Goal: Navigation & Orientation: Find specific page/section

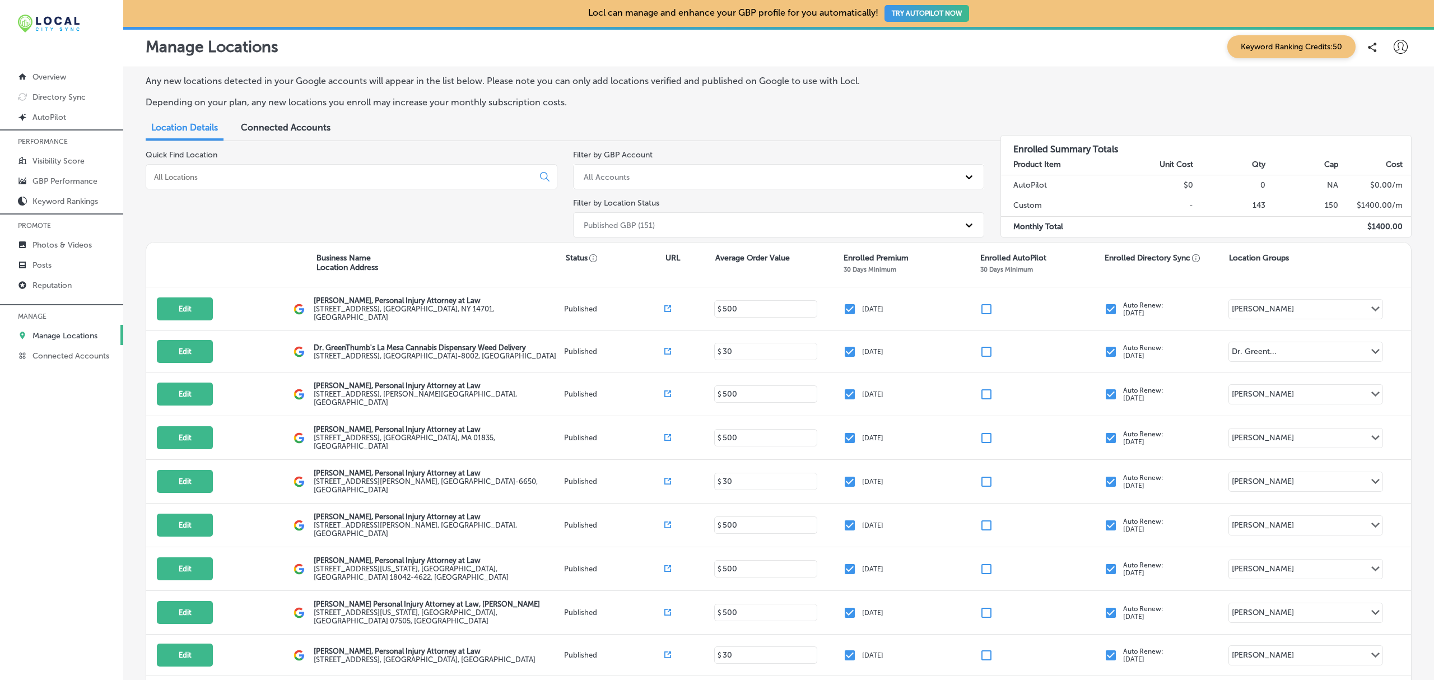
click at [1394, 46] on icon at bounding box center [1401, 47] width 14 height 14
click at [1378, 84] on p "My Account" at bounding box center [1385, 87] width 50 height 13
select select "US"
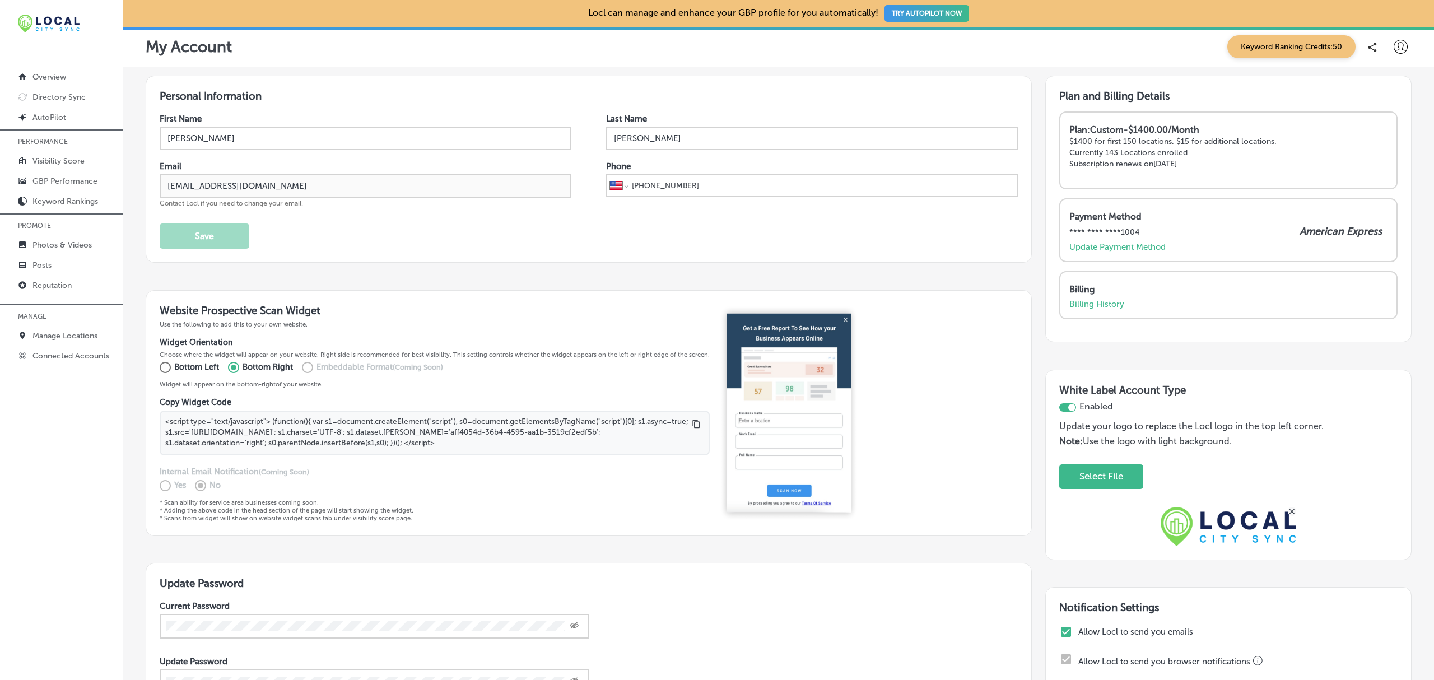
scroll to position [1, 0]
click at [1101, 300] on p "Billing History" at bounding box center [1096, 303] width 55 height 10
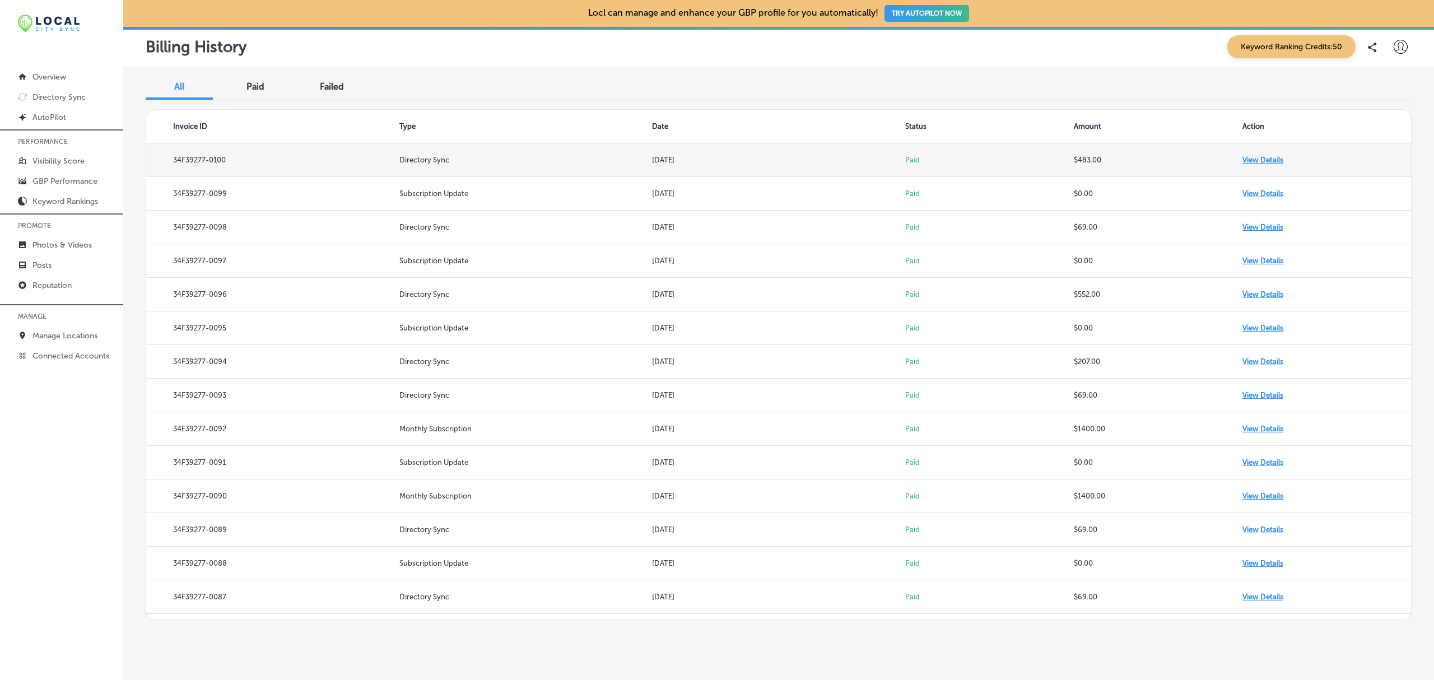
click at [1260, 158] on td "View Details" at bounding box center [1327, 160] width 169 height 34
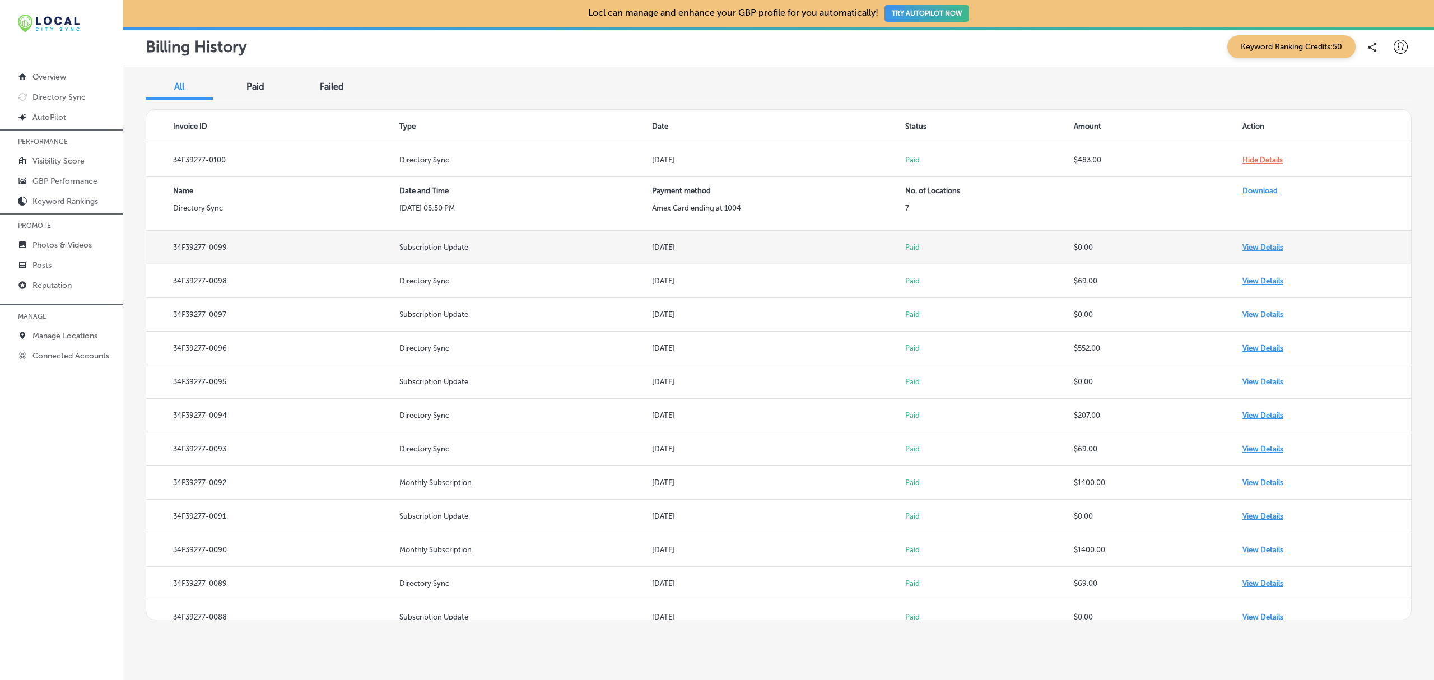
click at [1247, 247] on td "View Details" at bounding box center [1327, 248] width 169 height 34
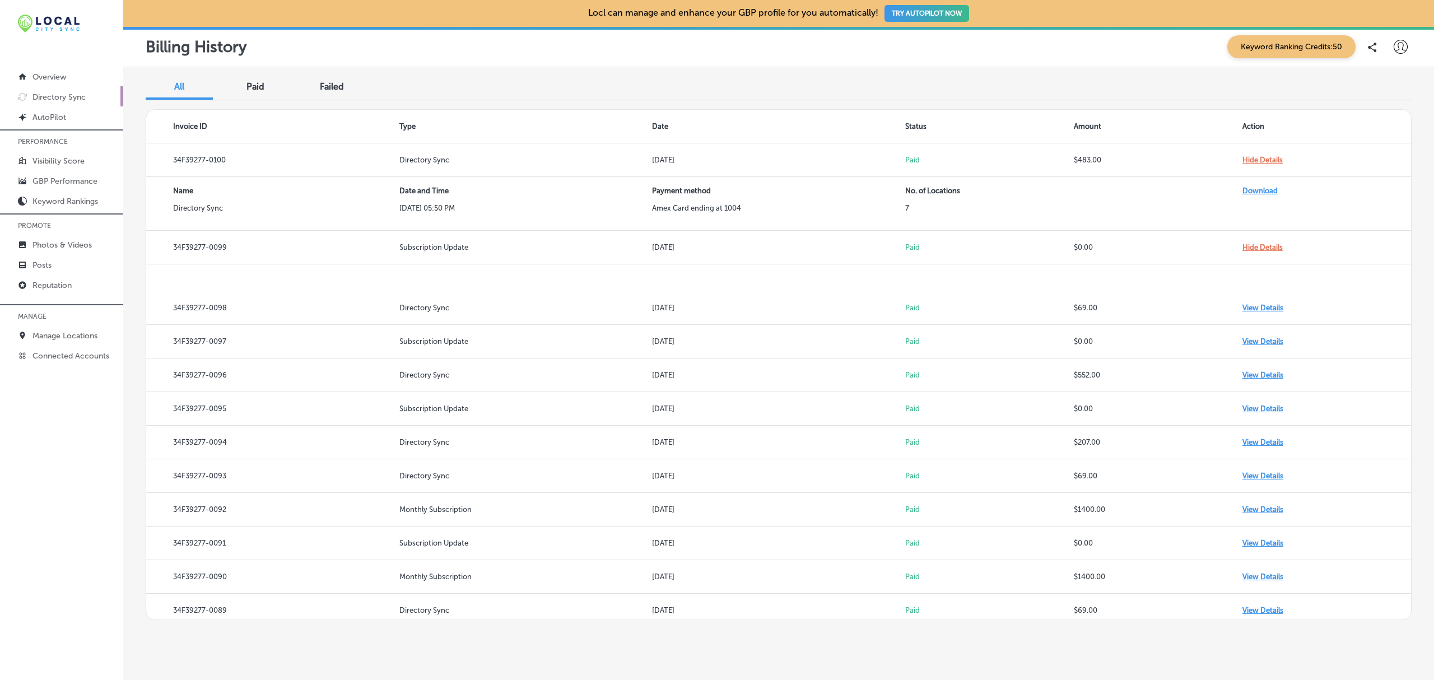
click at [61, 97] on p "Directory Sync" at bounding box center [58, 97] width 53 height 10
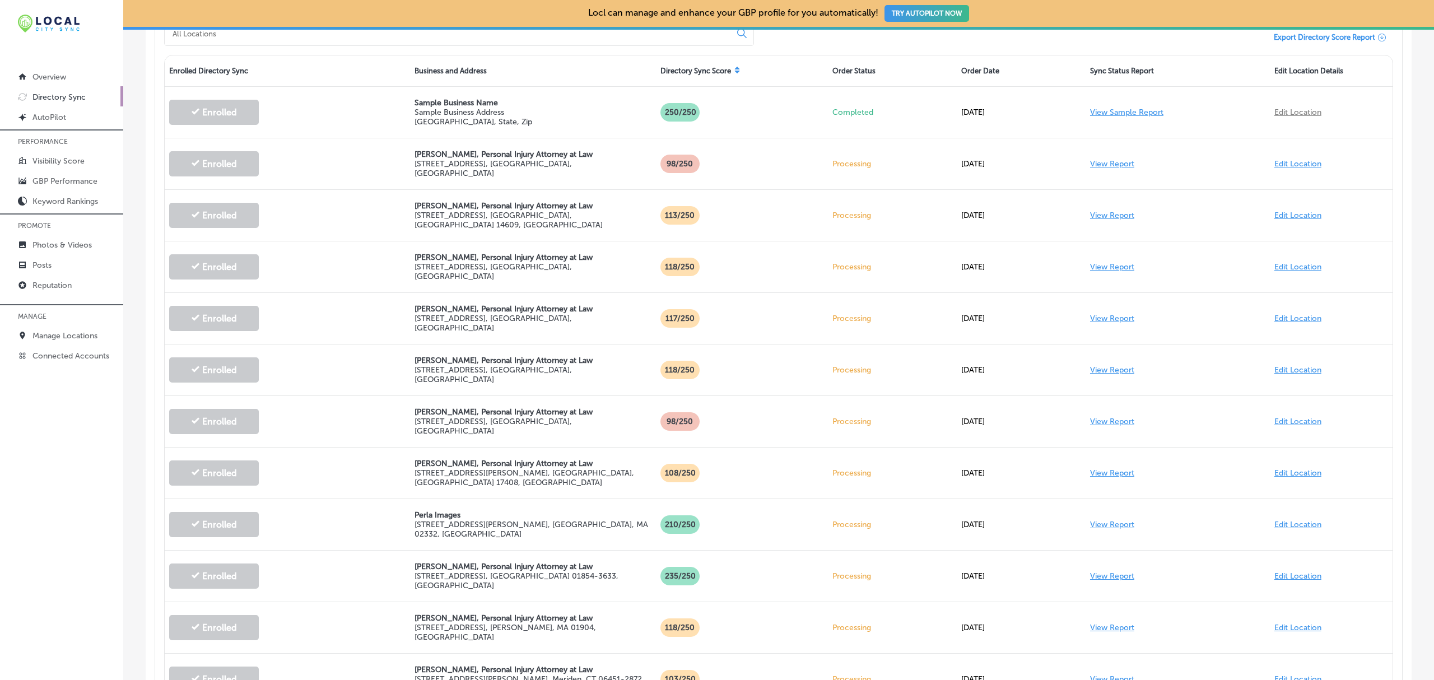
scroll to position [465, 0]
click at [66, 337] on p "Manage Locations" at bounding box center [64, 336] width 65 height 10
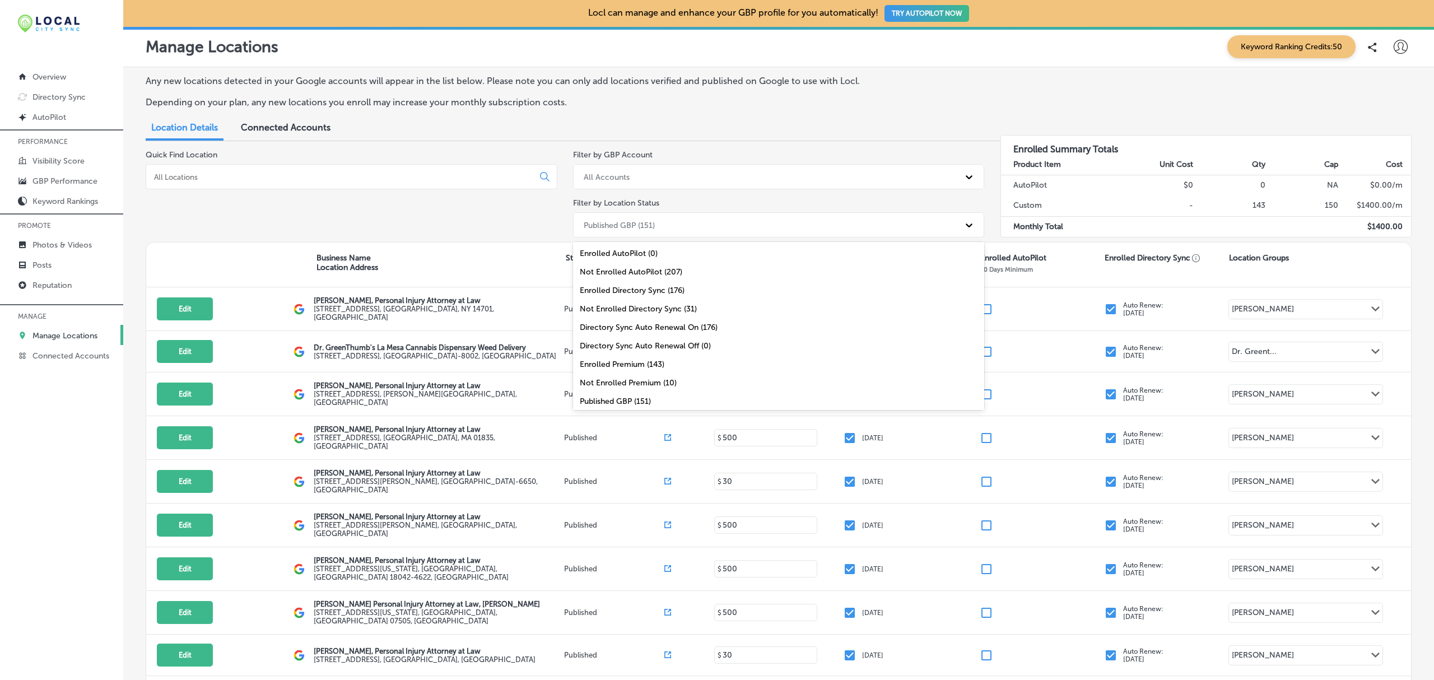
click at [782, 222] on div "Published GBP (151)" at bounding box center [769, 225] width 382 height 18
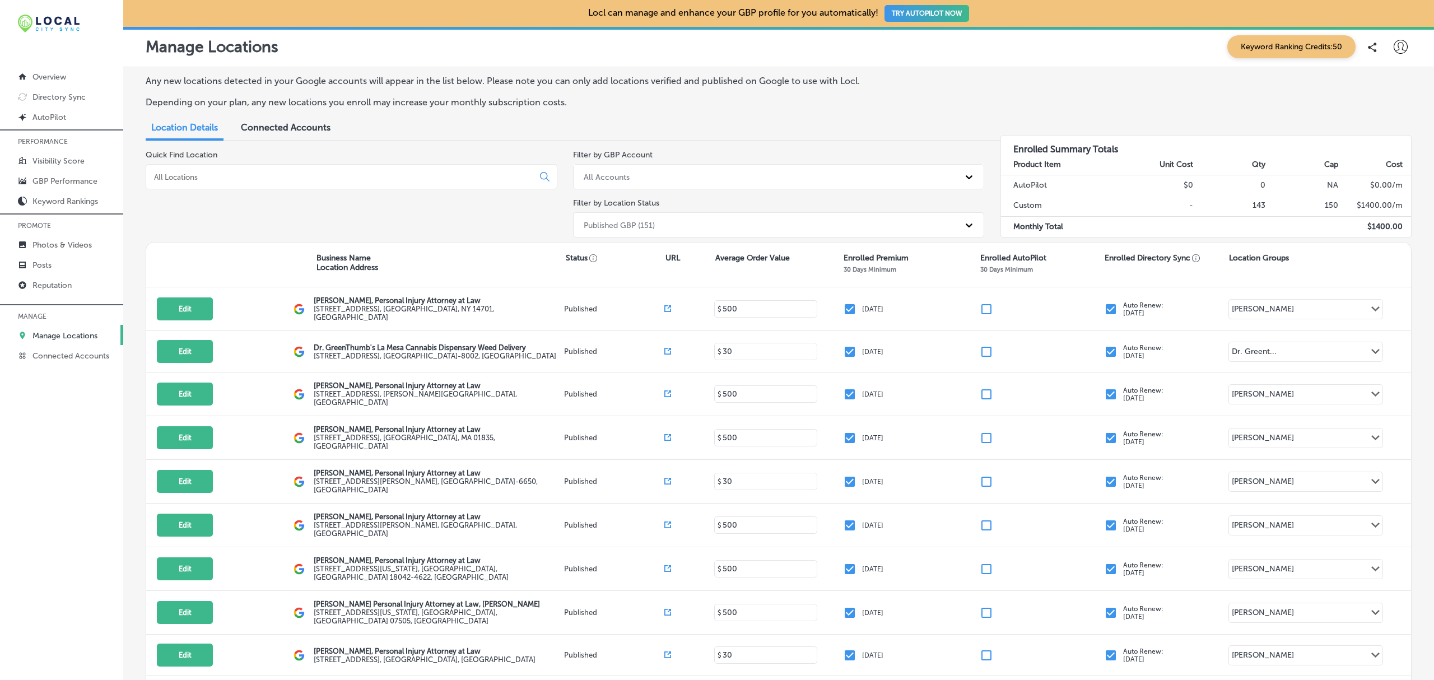
click at [483, 173] on input at bounding box center [342, 177] width 378 height 10
click at [305, 179] on input at bounding box center [342, 177] width 378 height 10
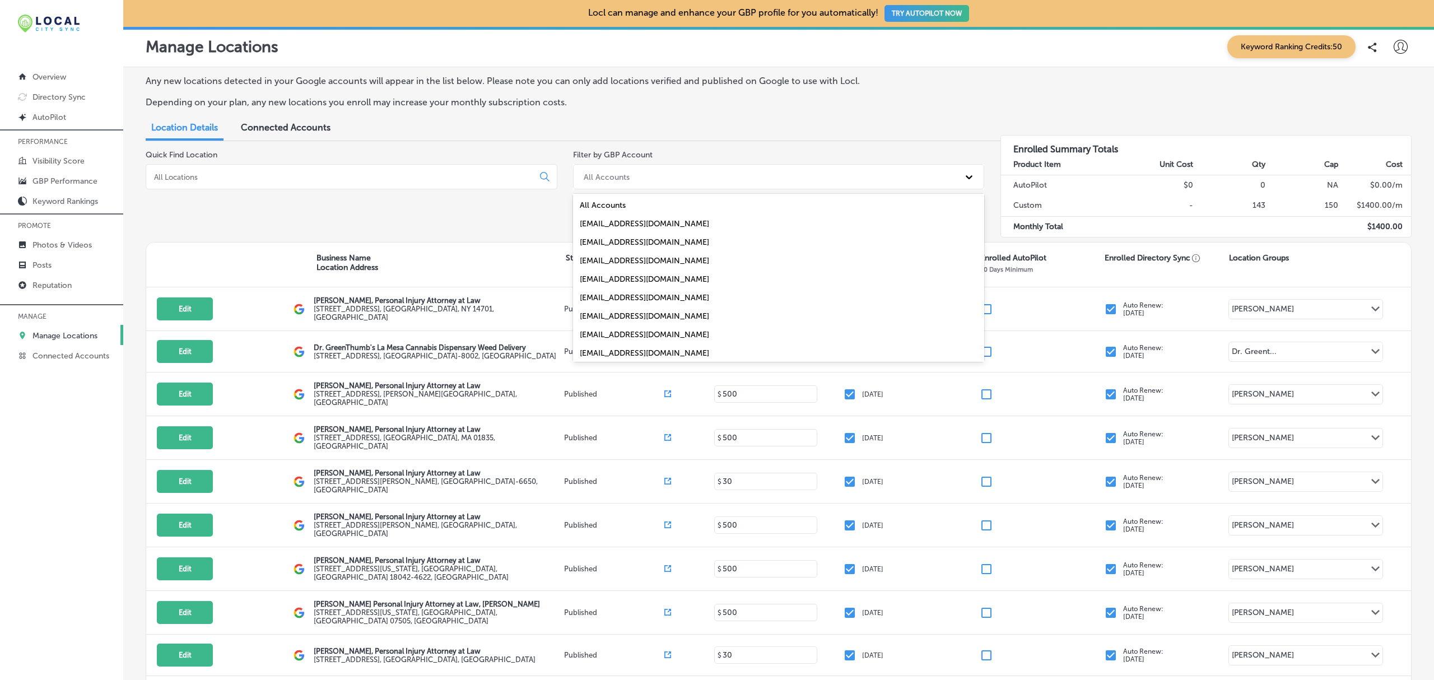
click at [869, 174] on div "All Accounts" at bounding box center [769, 177] width 382 height 18
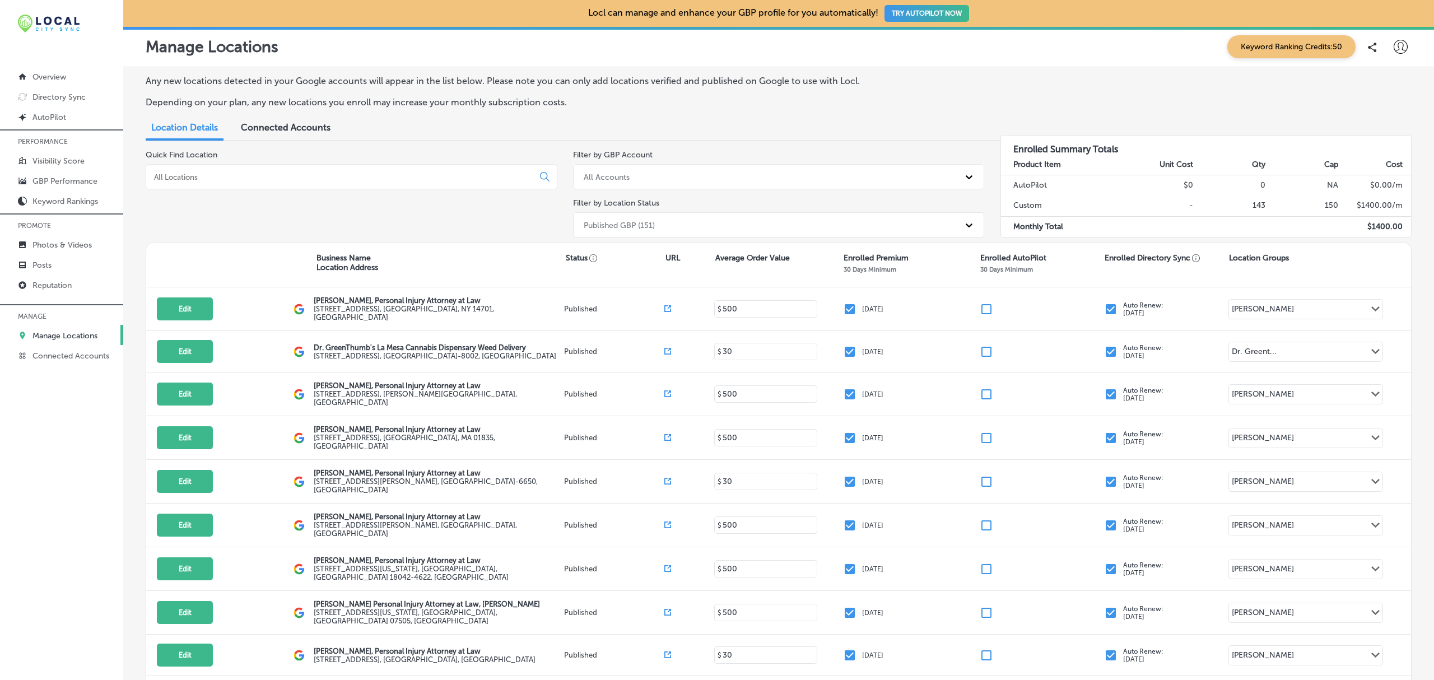
click at [869, 174] on div "All Accounts" at bounding box center [769, 177] width 382 height 18
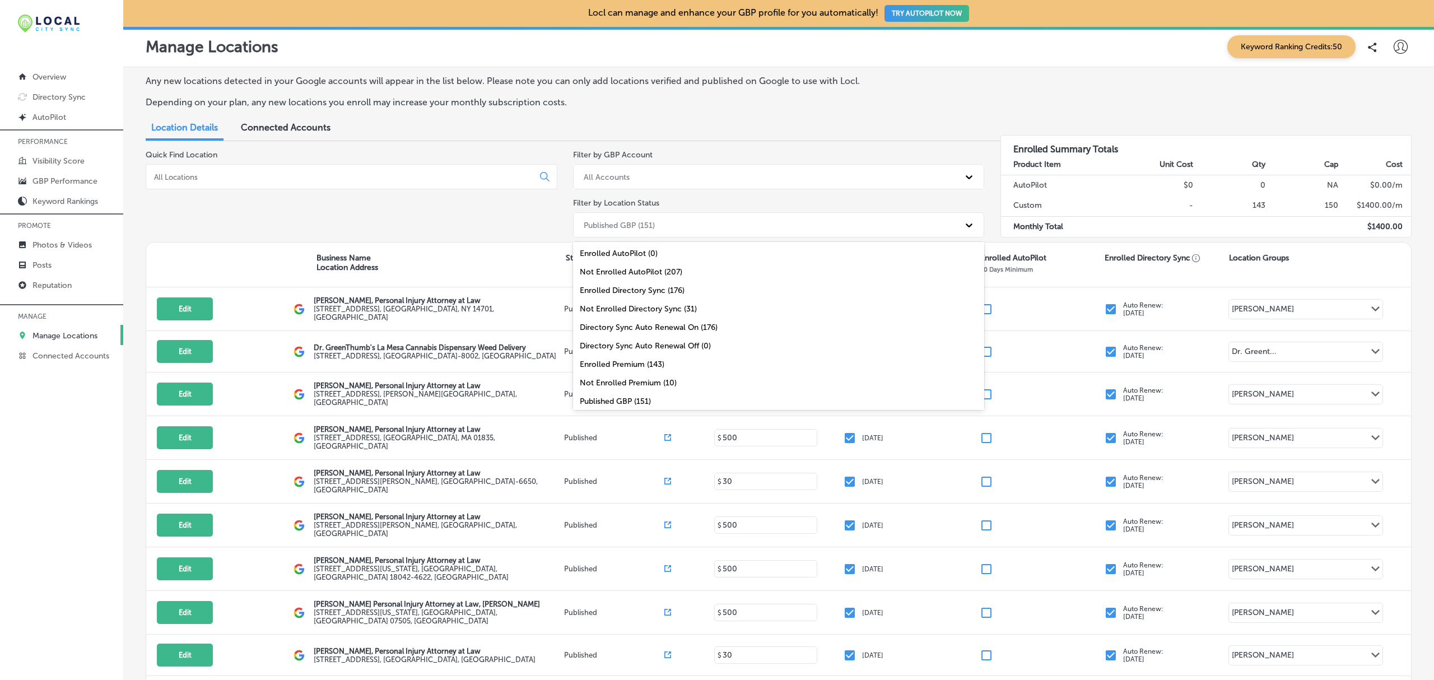
click at [887, 235] on div "Published GBP (151)" at bounding box center [779, 224] width 412 height 25
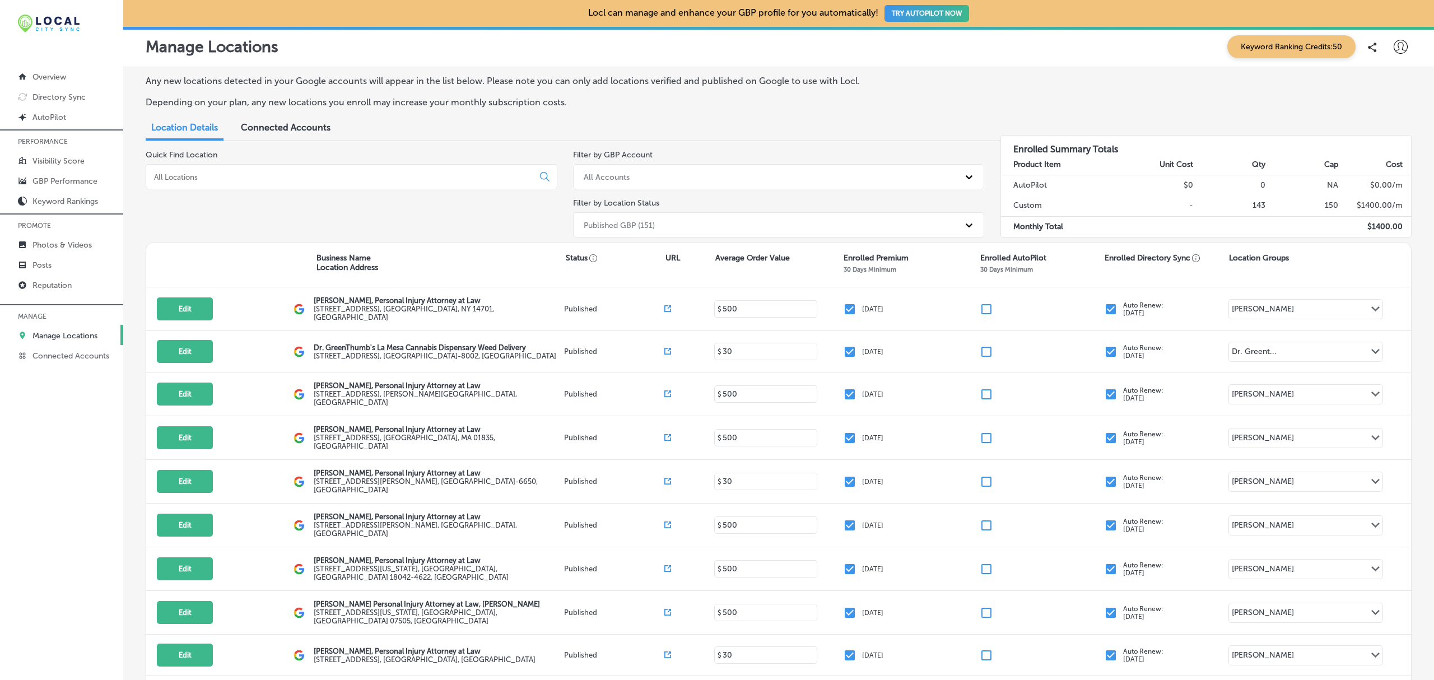
click at [1166, 272] on div "Business Name Location Address Status URL Average Order Value Enrolled Premium …" at bounding box center [778, 265] width 1265 height 45
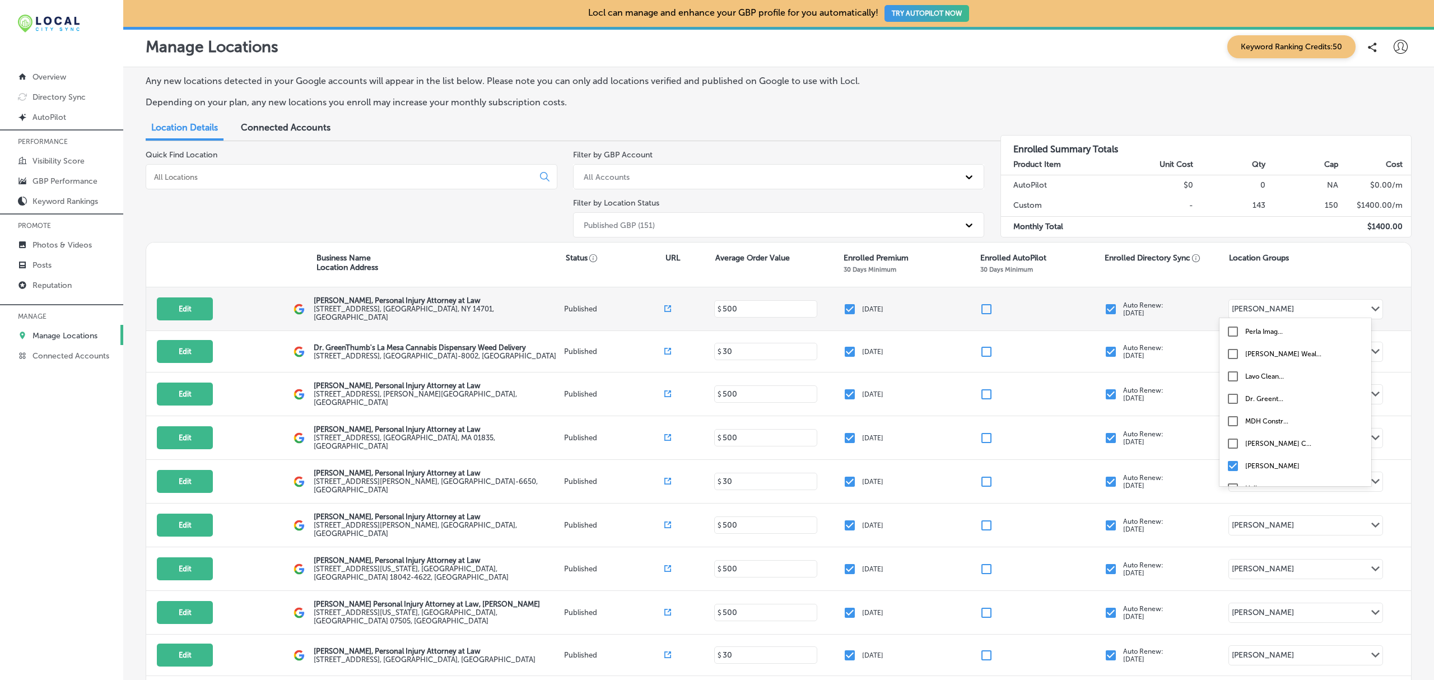
click at [1371, 310] on icon "Path Created with Sketch." at bounding box center [1375, 308] width 8 height 5
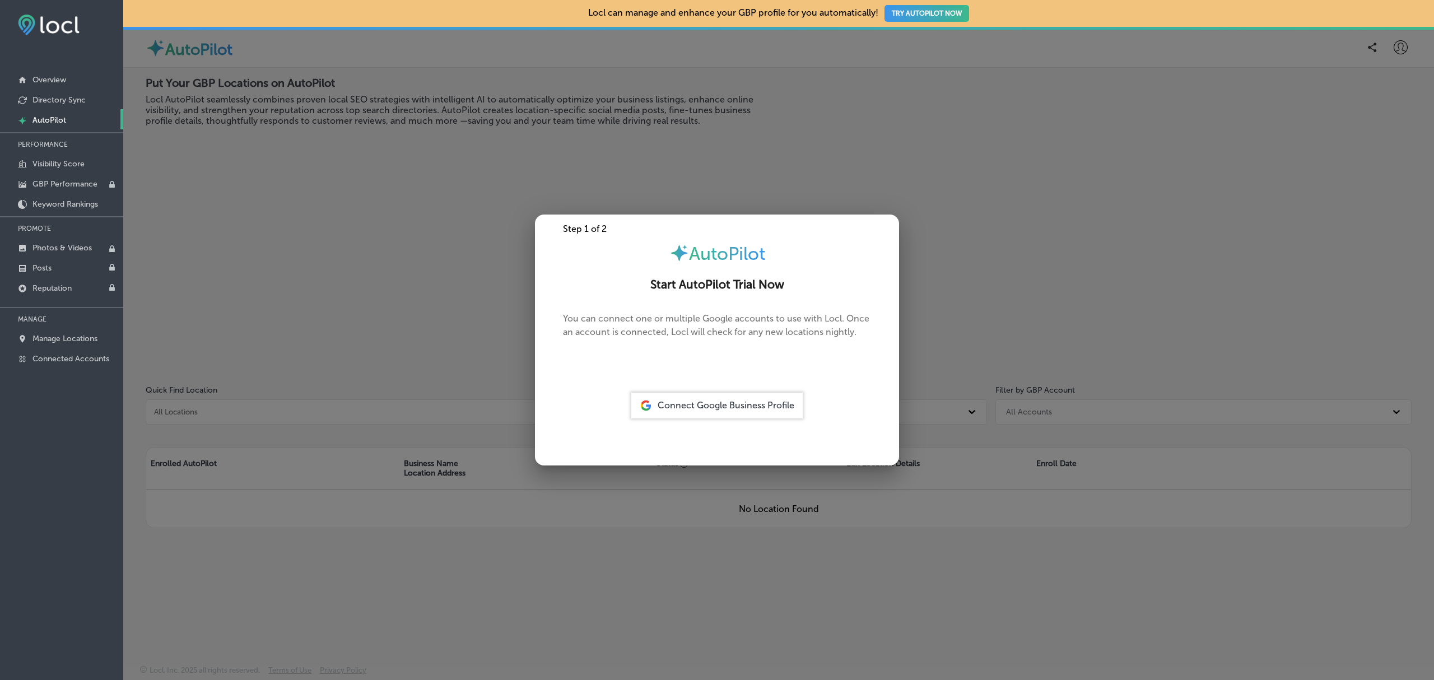
click at [386, 213] on div at bounding box center [717, 340] width 1434 height 680
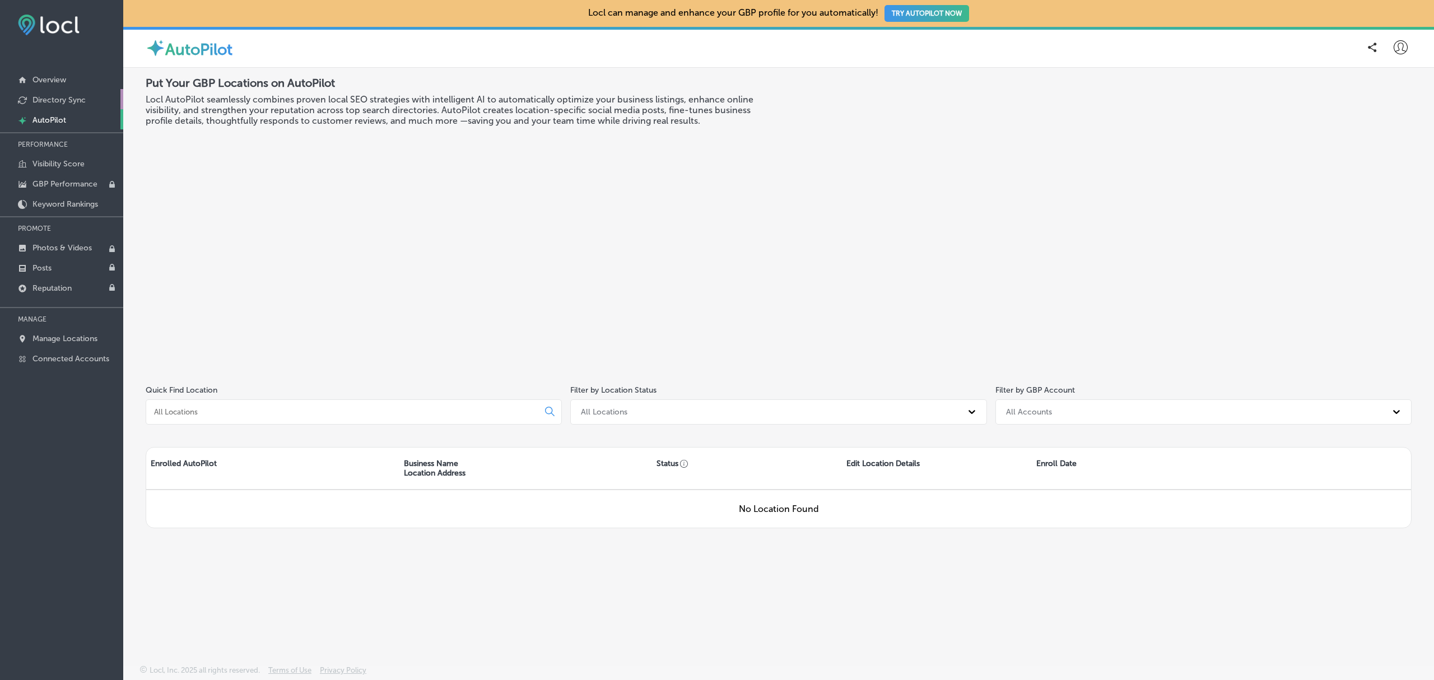
click at [76, 105] on link "Directory Sync" at bounding box center [61, 99] width 123 height 20
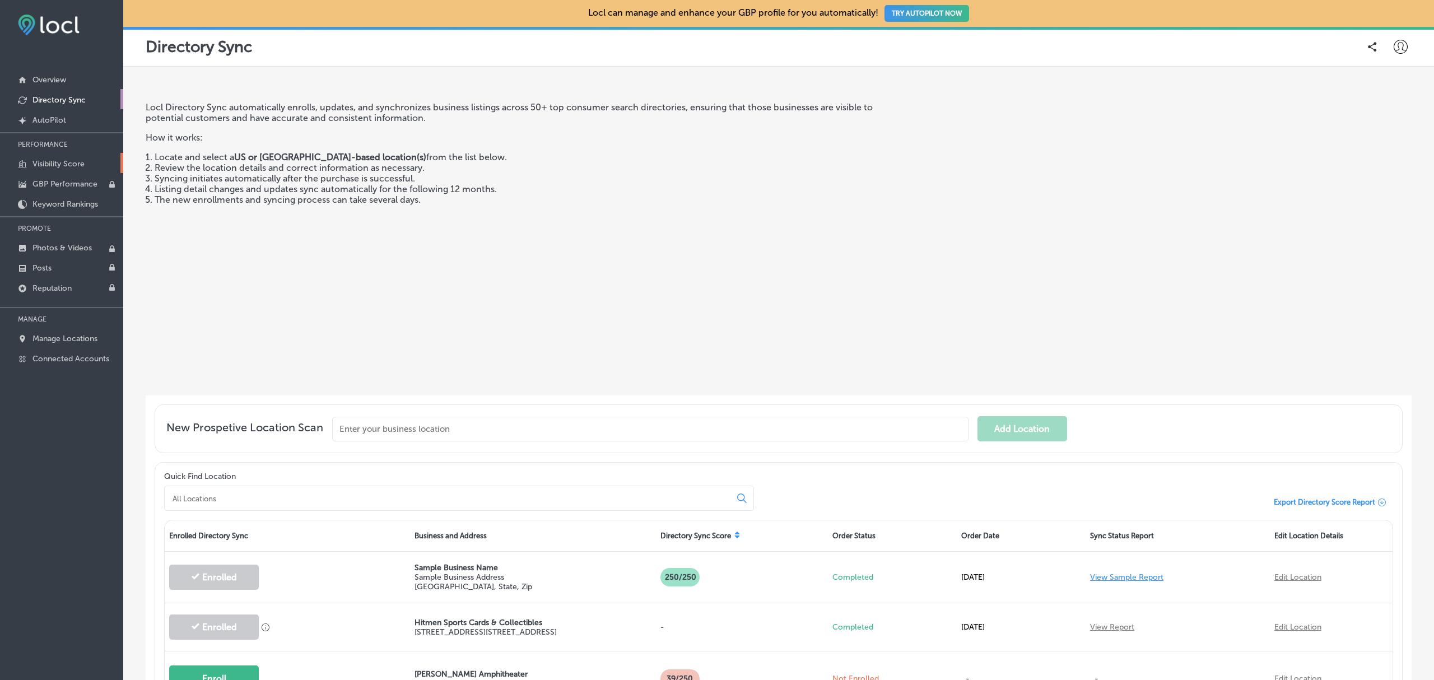
click at [81, 164] on p "Visibility Score" at bounding box center [58, 164] width 52 height 10
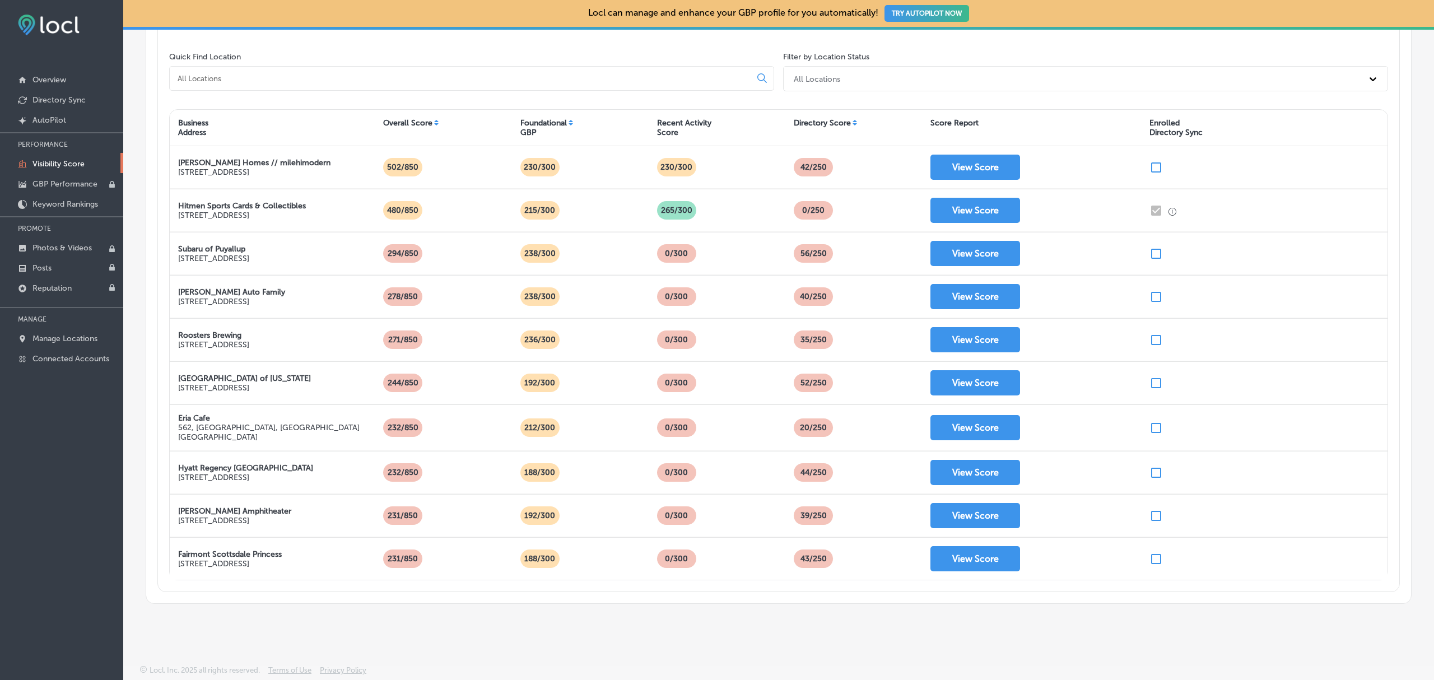
scroll to position [193, 0]
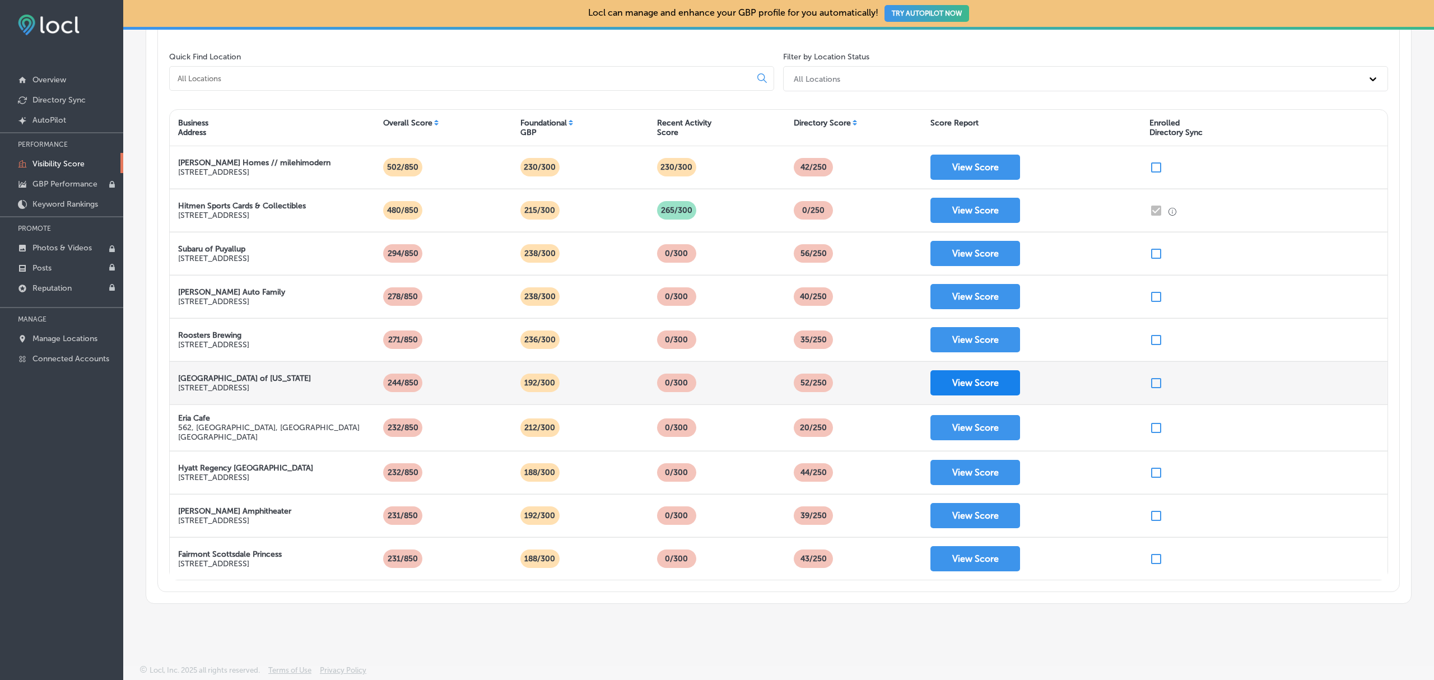
click at [965, 389] on button "View Score" at bounding box center [976, 382] width 90 height 25
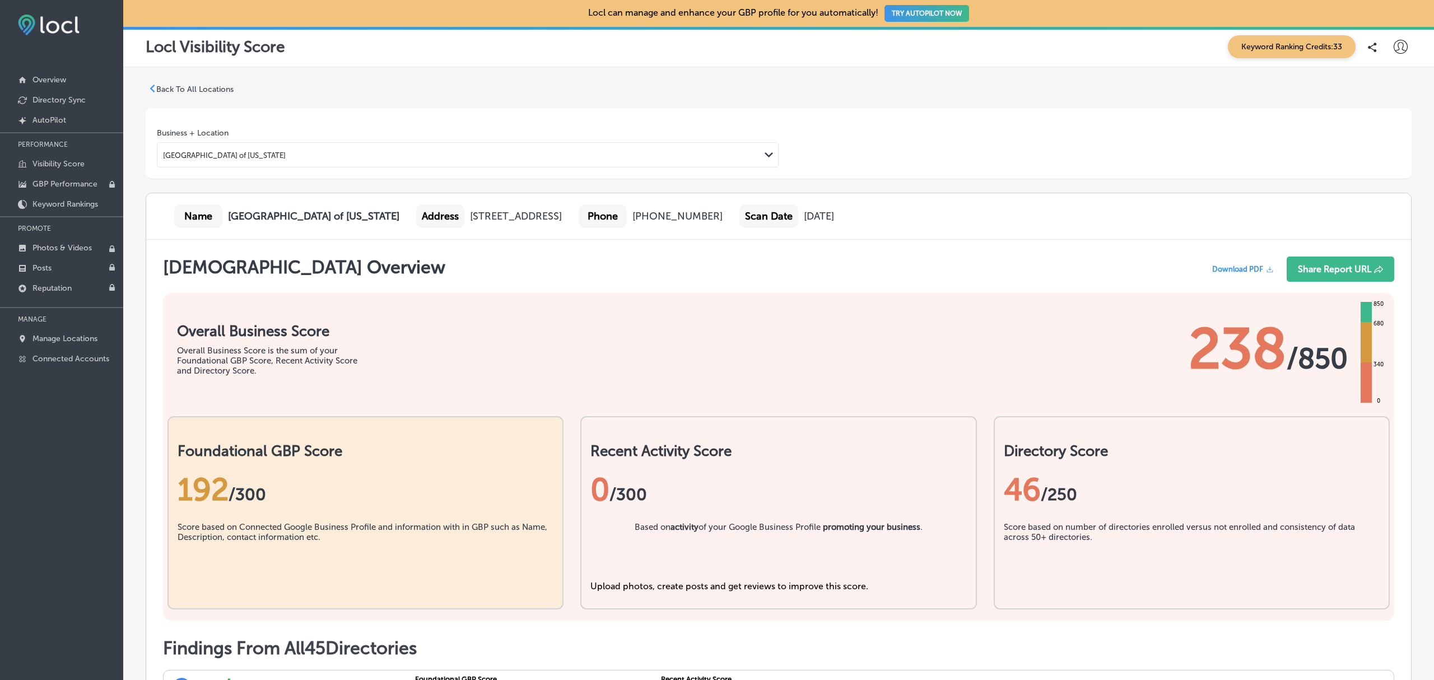
click at [213, 87] on p "Back To All Locations" at bounding box center [194, 90] width 77 height 10
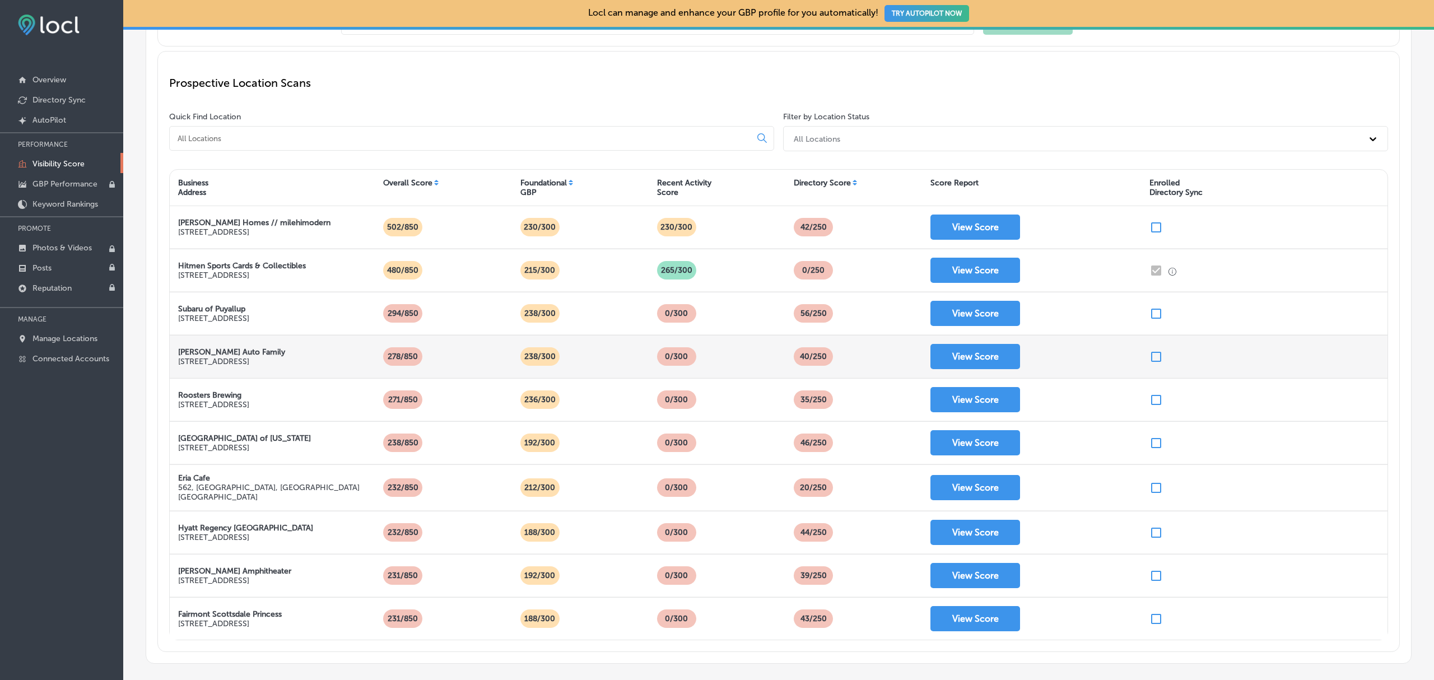
scroll to position [133, 0]
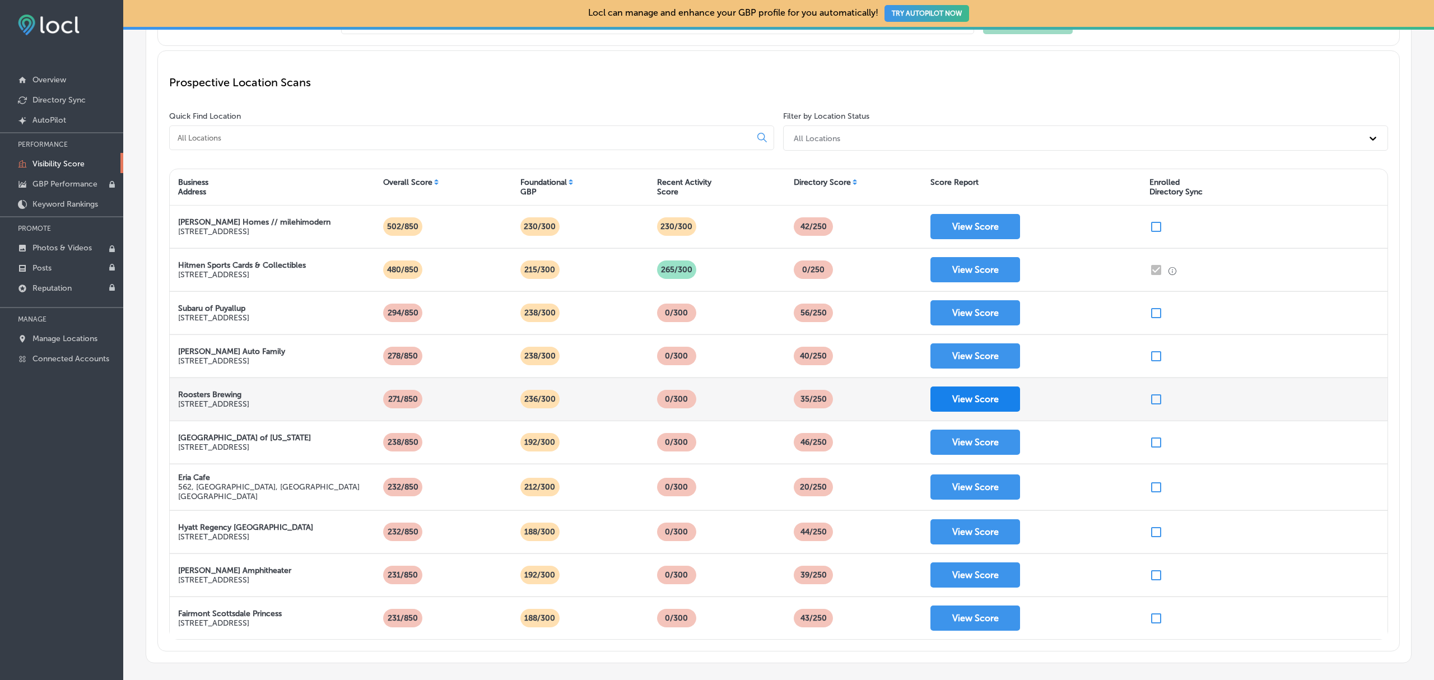
click at [989, 407] on button "View Score" at bounding box center [976, 399] width 90 height 25
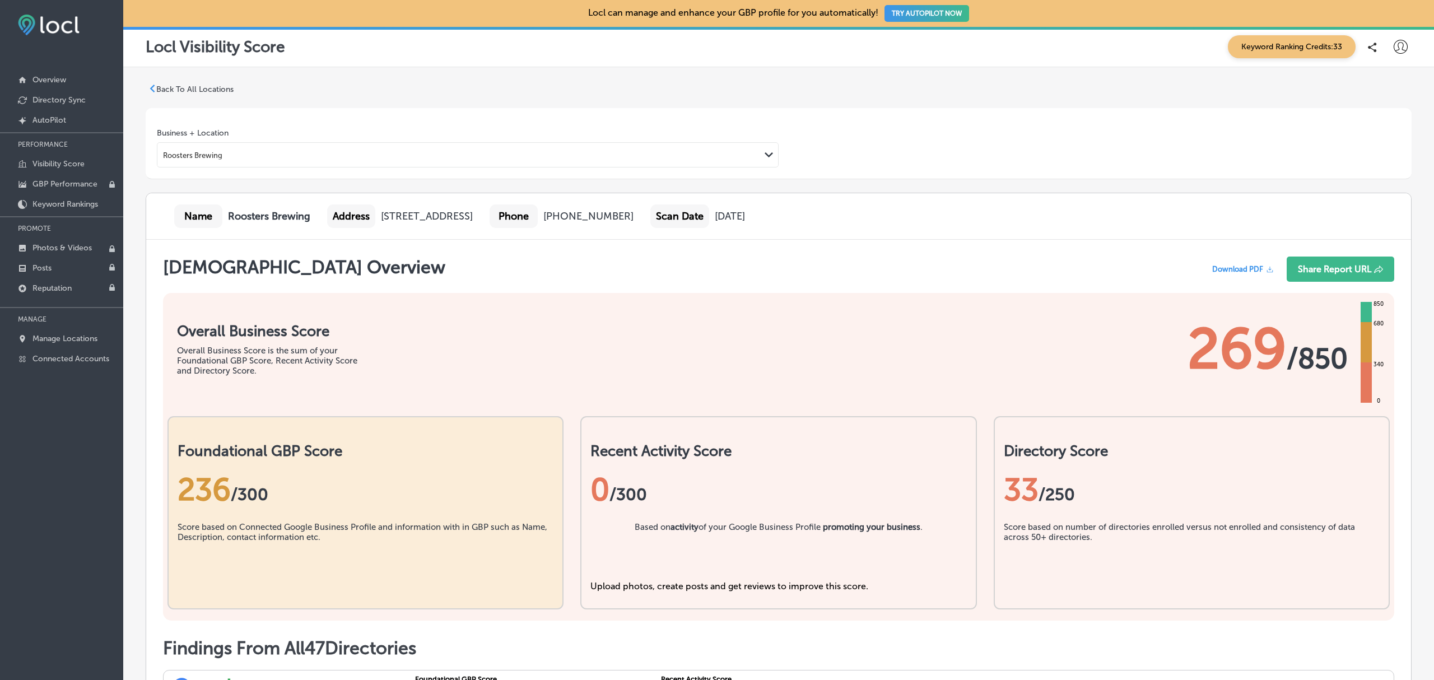
click at [189, 91] on p "Back To All Locations" at bounding box center [194, 90] width 77 height 10
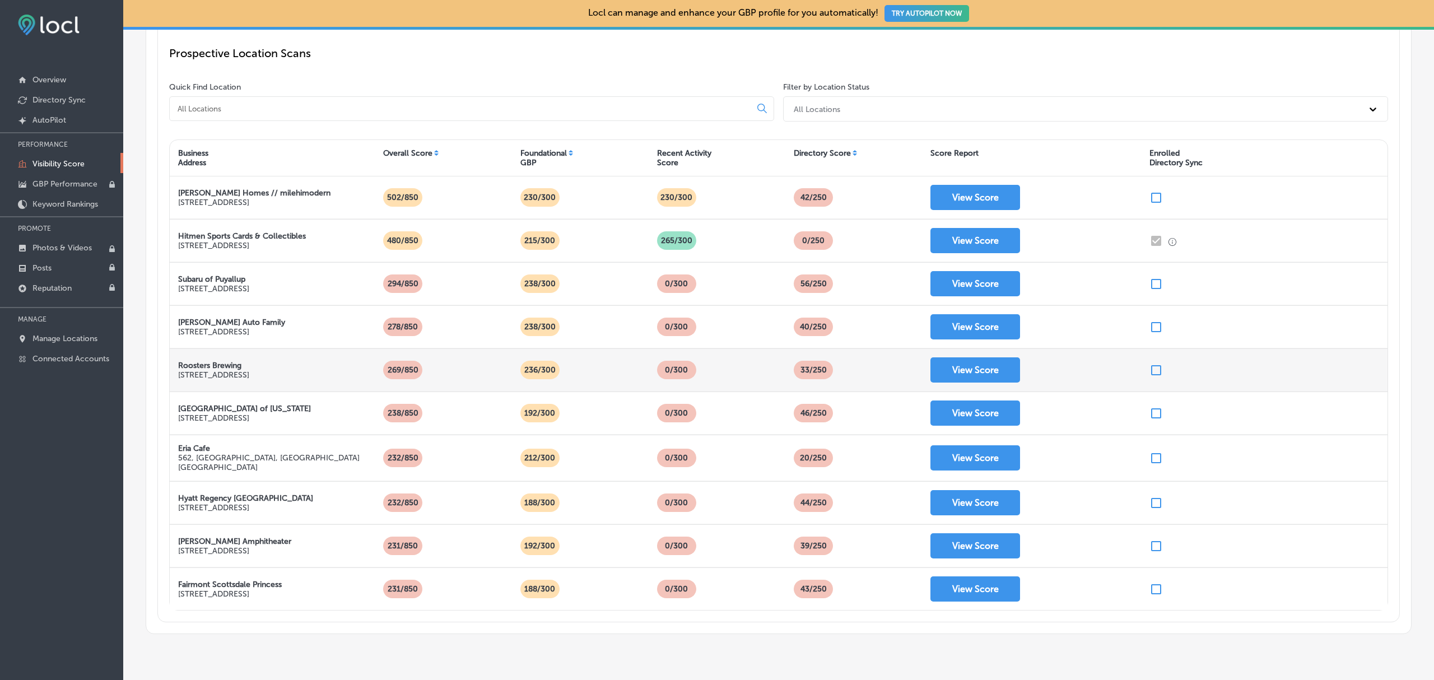
scroll to position [161, 0]
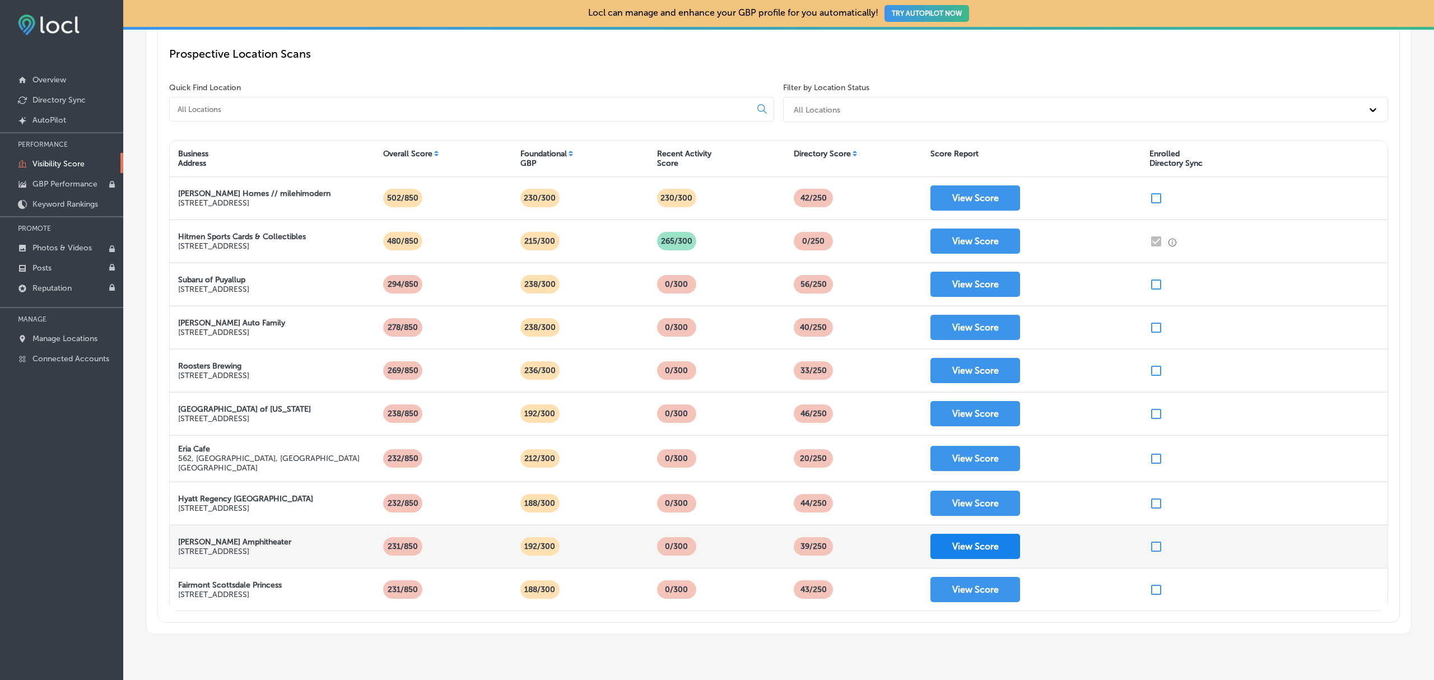
click at [987, 547] on button "View Score" at bounding box center [976, 546] width 90 height 25
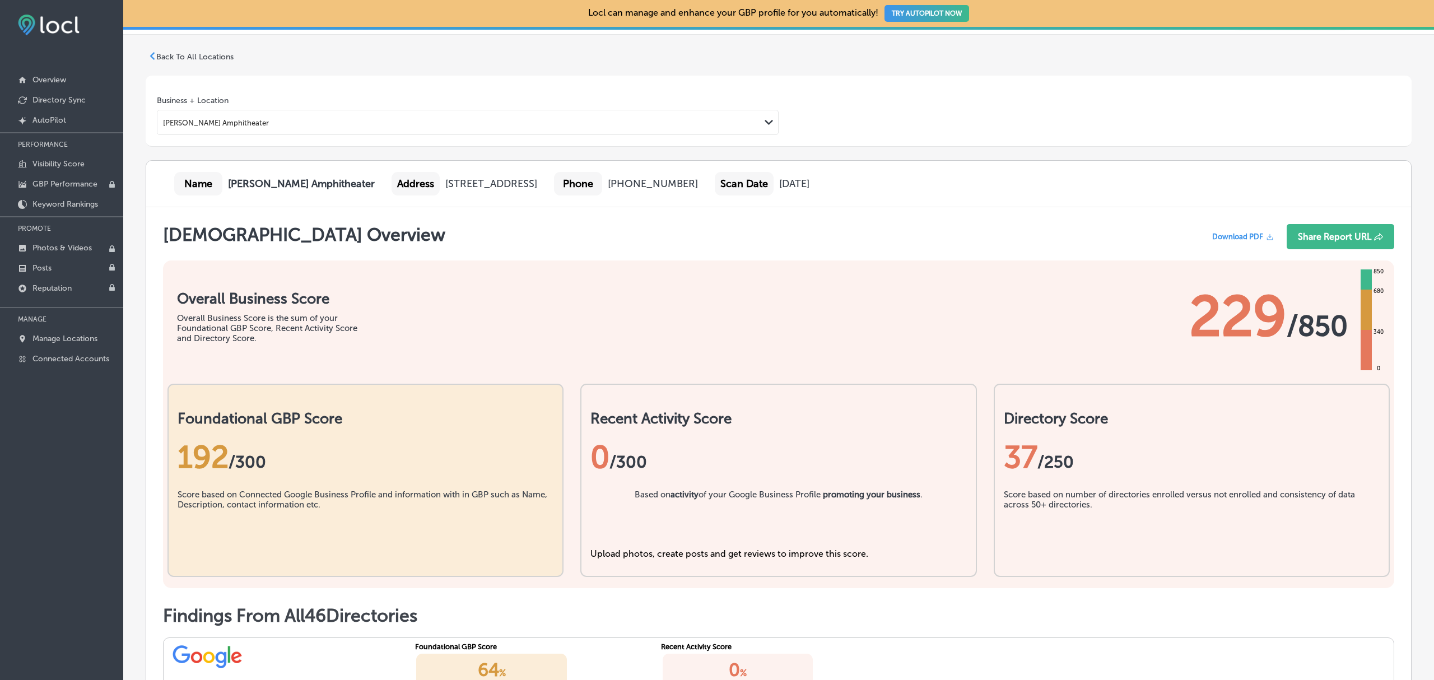
scroll to position [35, 0]
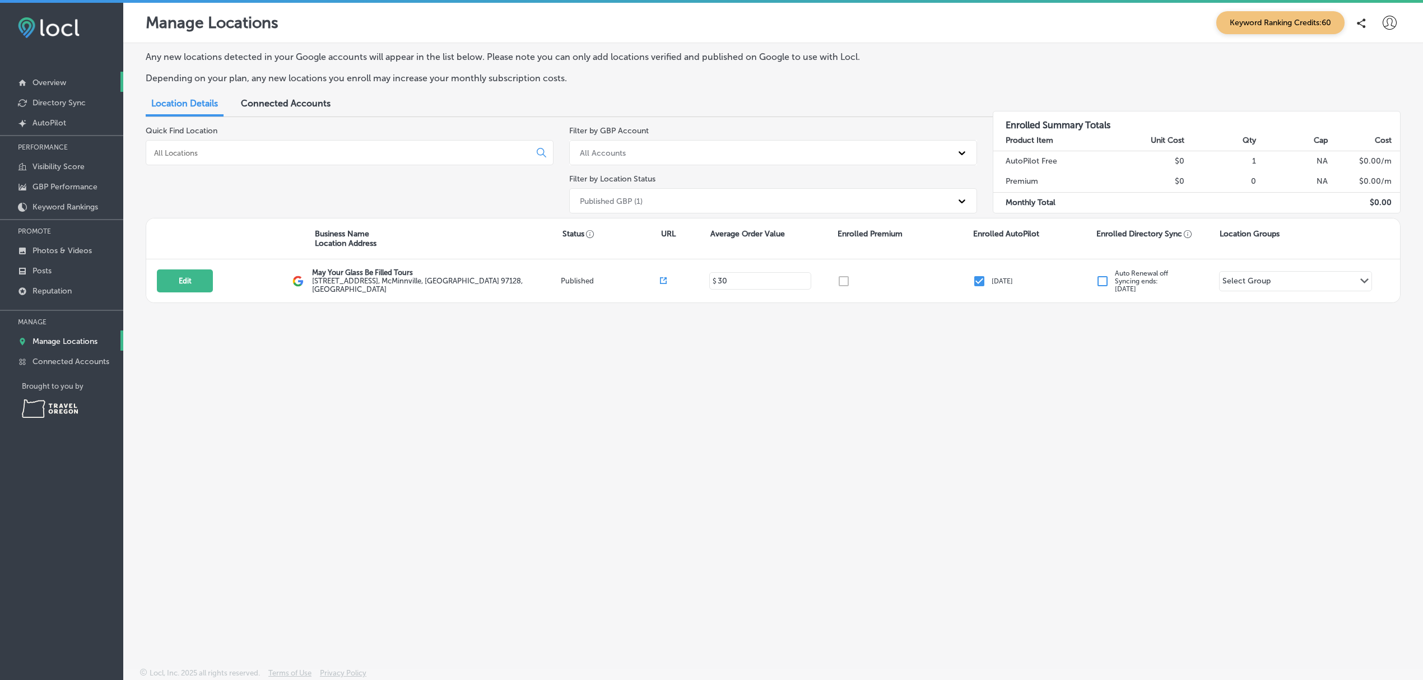
click at [94, 80] on link "Overview" at bounding box center [61, 82] width 123 height 20
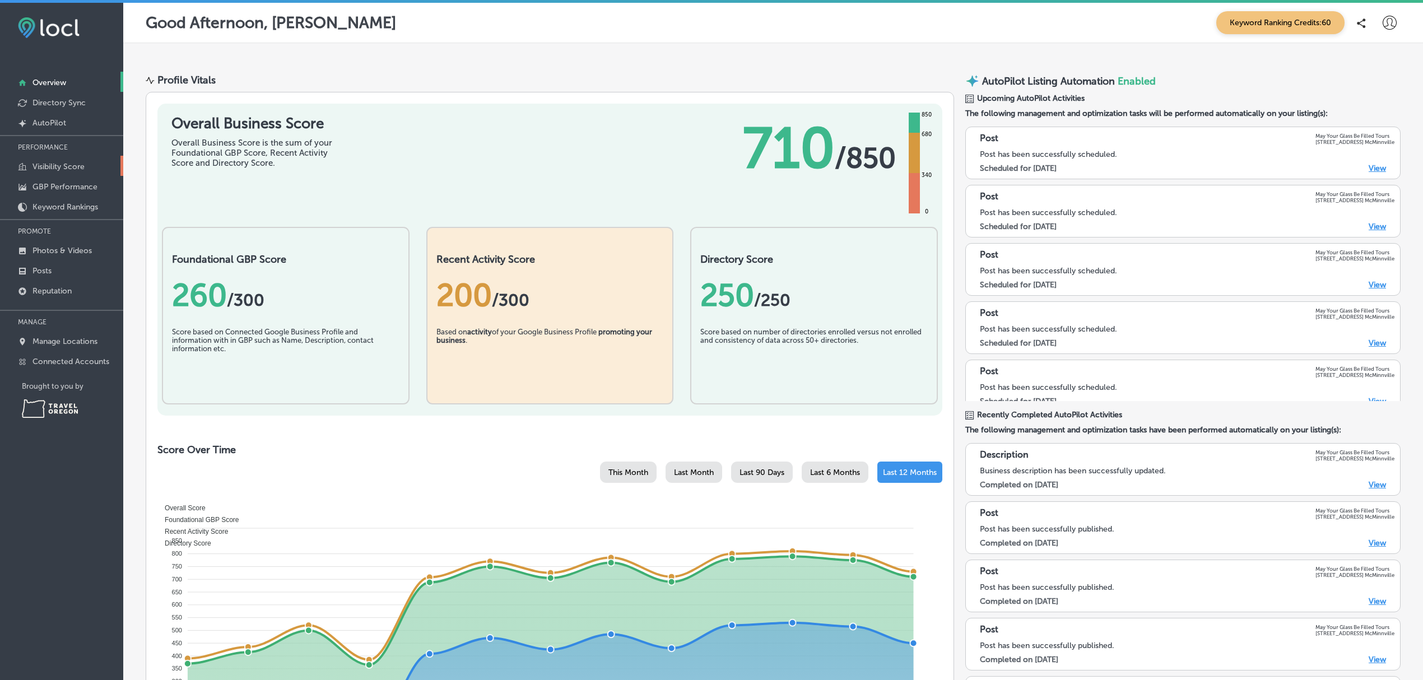
click at [66, 170] on p "Visibility Score" at bounding box center [58, 167] width 52 height 10
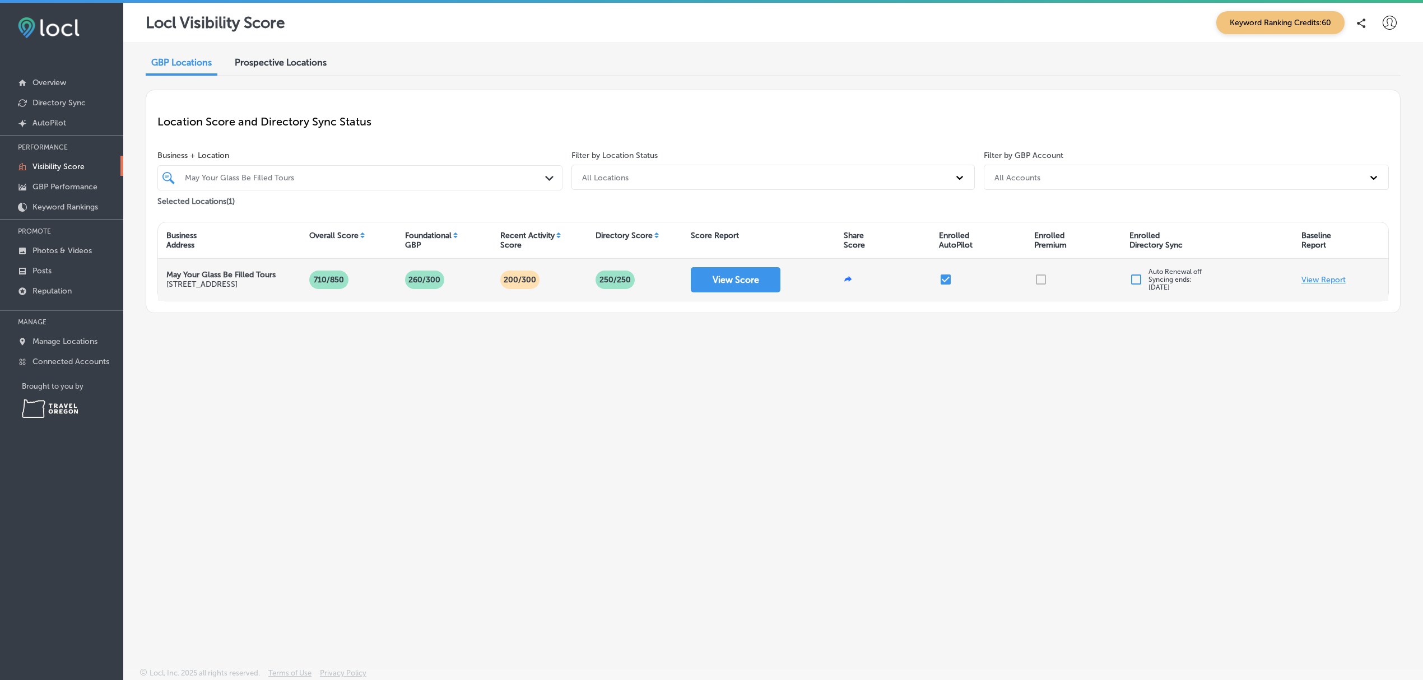
click at [1322, 283] on p "View Report" at bounding box center [1323, 280] width 44 height 10
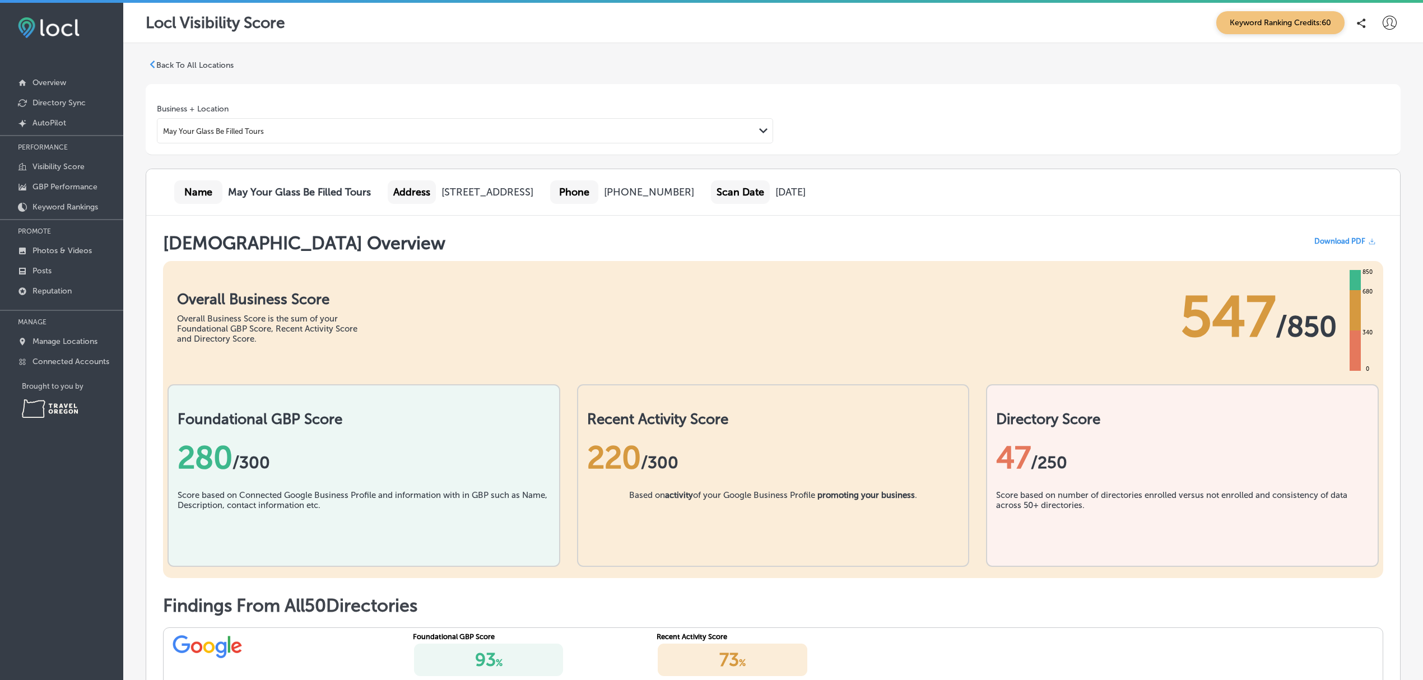
click at [183, 67] on p "Back To All Locations" at bounding box center [194, 66] width 77 height 10
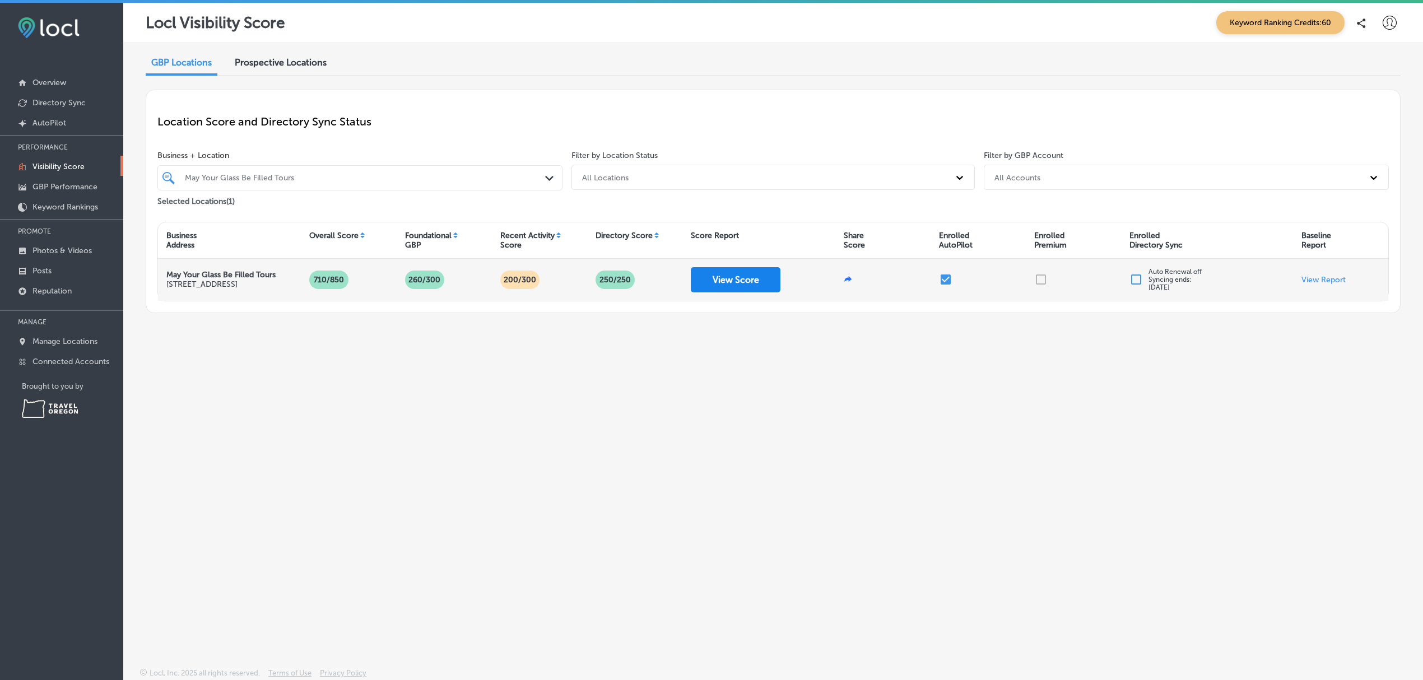
click at [715, 286] on button "View Score" at bounding box center [736, 279] width 90 height 25
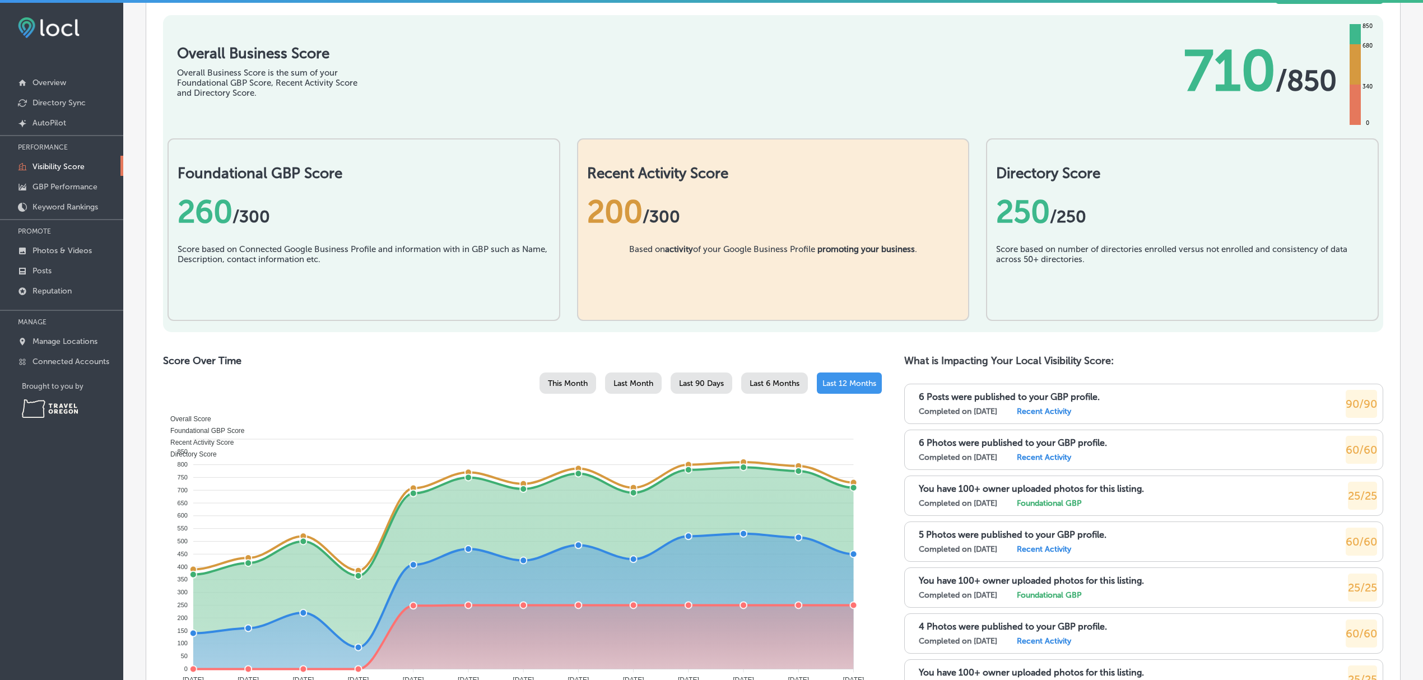
scroll to position [254, 0]
click at [55, 85] on p "Overview" at bounding box center [49, 83] width 34 height 10
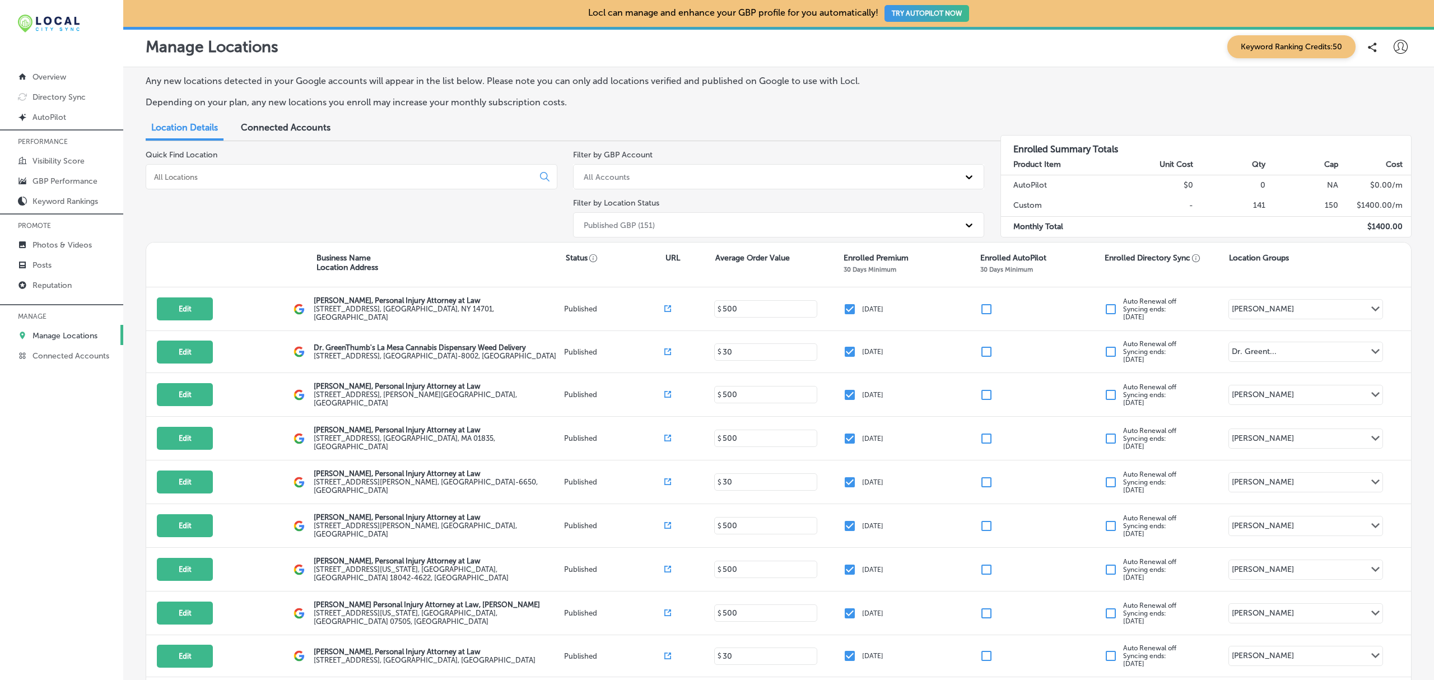
click at [1398, 48] on div at bounding box center [1400, 47] width 22 height 22
click at [1379, 82] on p "My Account" at bounding box center [1385, 87] width 50 height 13
select select "US"
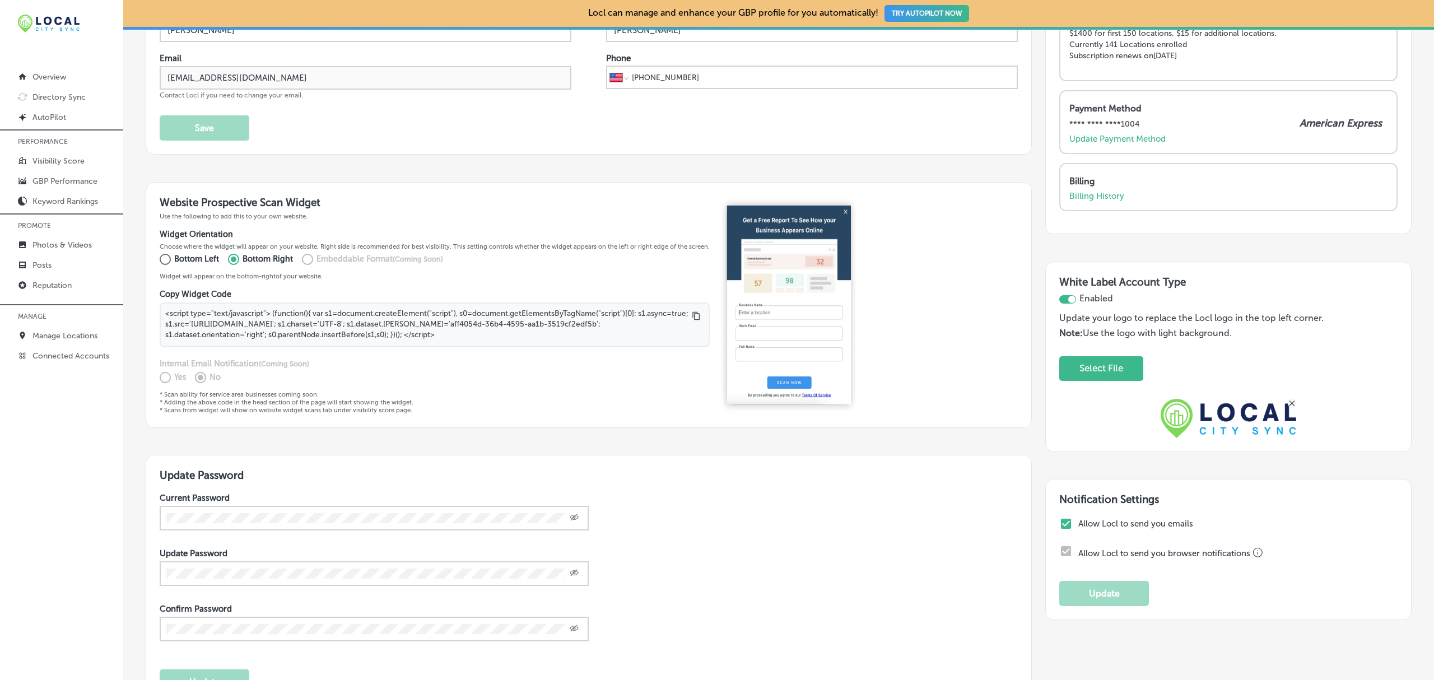
scroll to position [110, 0]
click at [75, 335] on p "Manage Locations" at bounding box center [64, 336] width 65 height 10
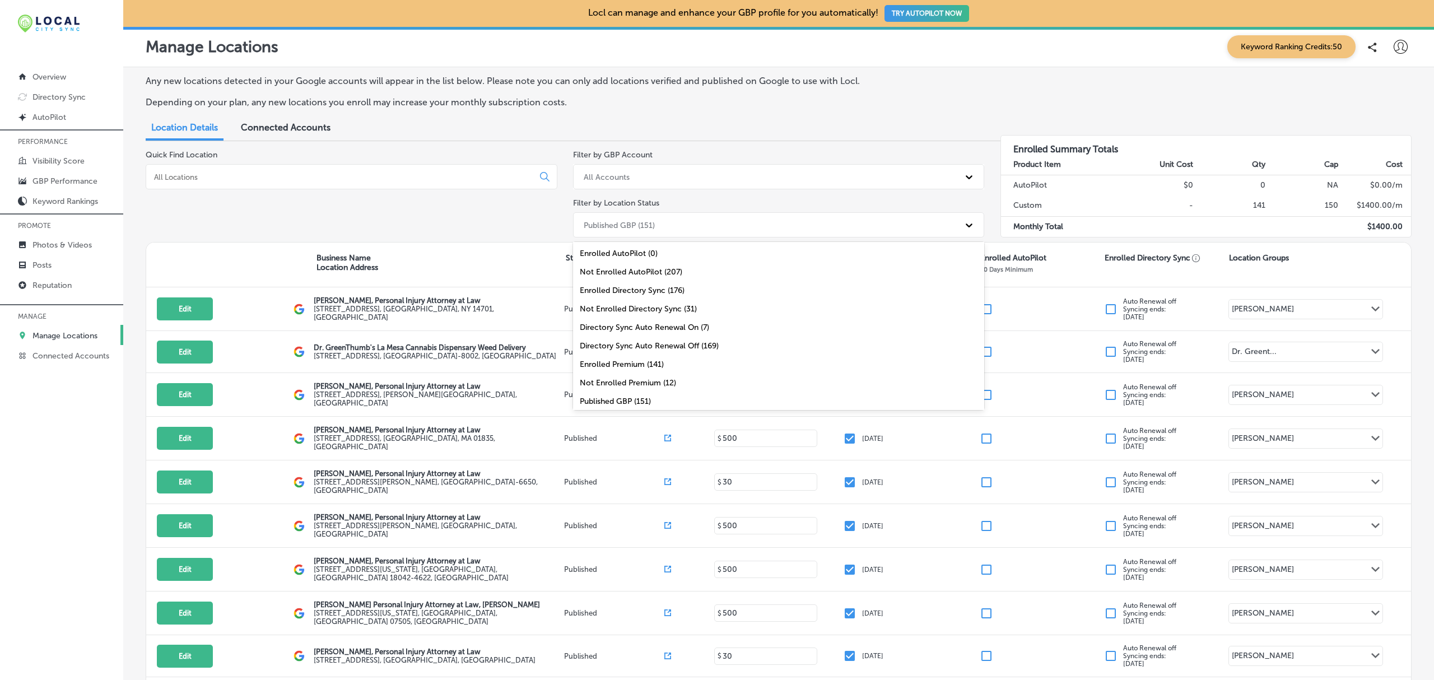
click at [717, 222] on div "Published GBP (151)" at bounding box center [769, 225] width 382 height 18
click at [695, 384] on div "Not Enrolled Premium (12)" at bounding box center [779, 383] width 412 height 18
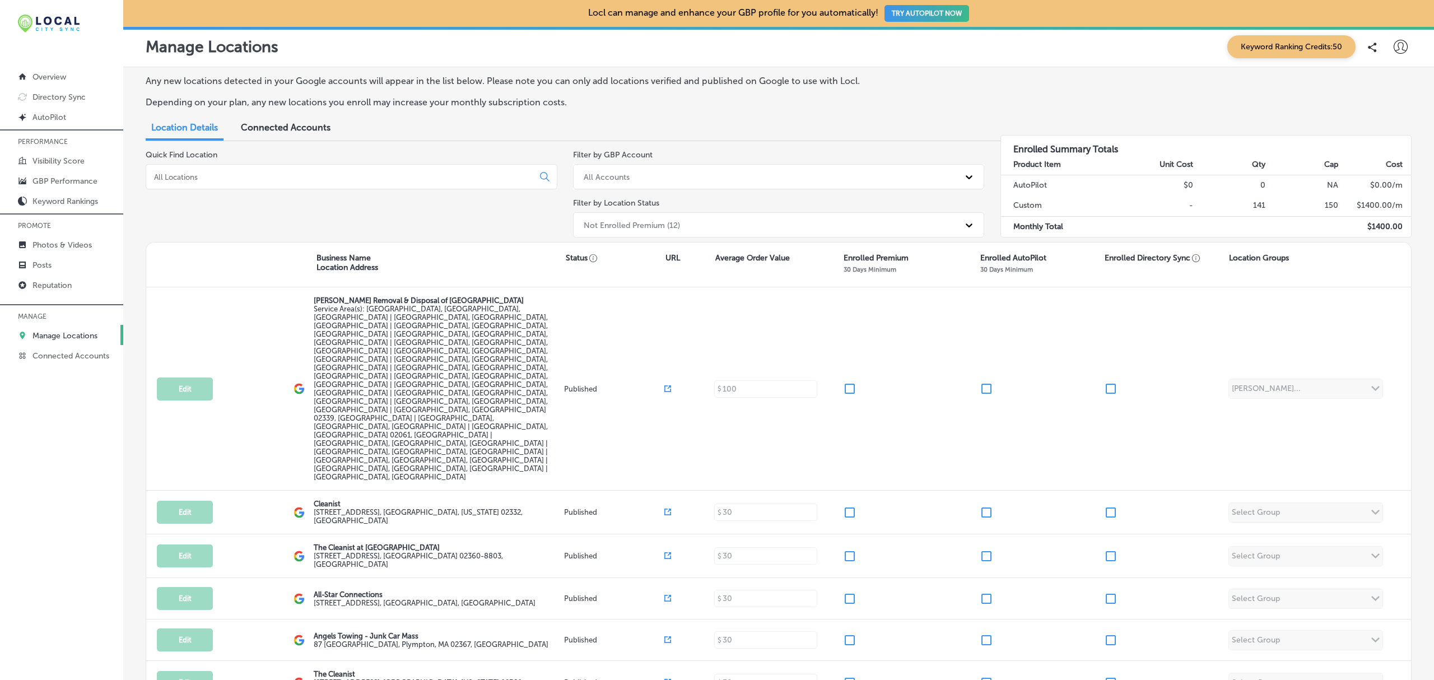
click at [816, 225] on div "Not Enrolled Premium (12)" at bounding box center [769, 225] width 382 height 18
